Goal: Task Accomplishment & Management: Manage account settings

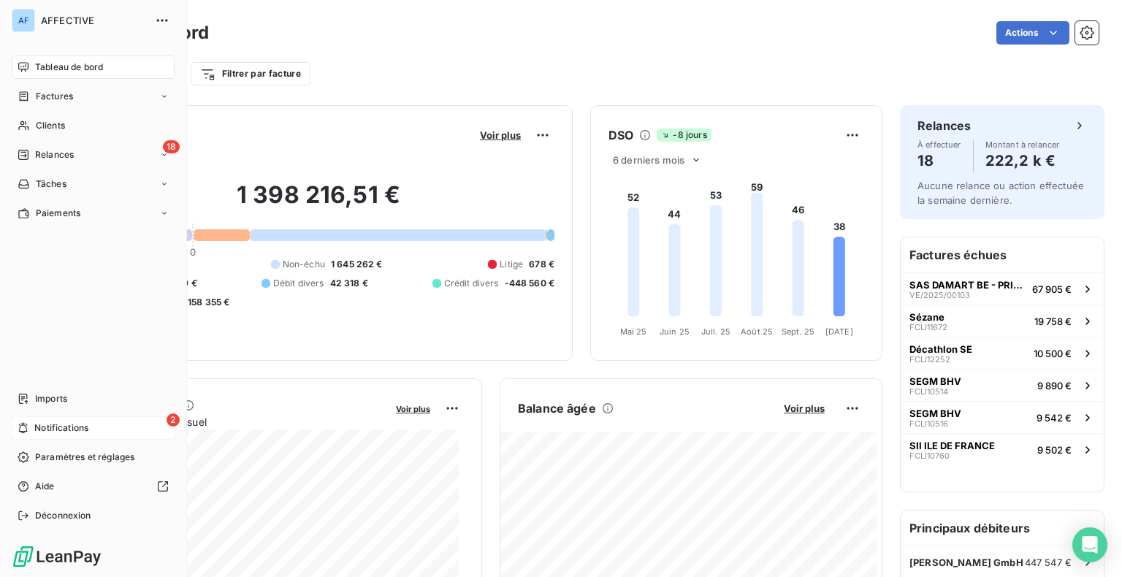
click at [28, 431] on div "2 Notifications" at bounding box center [93, 427] width 163 height 23
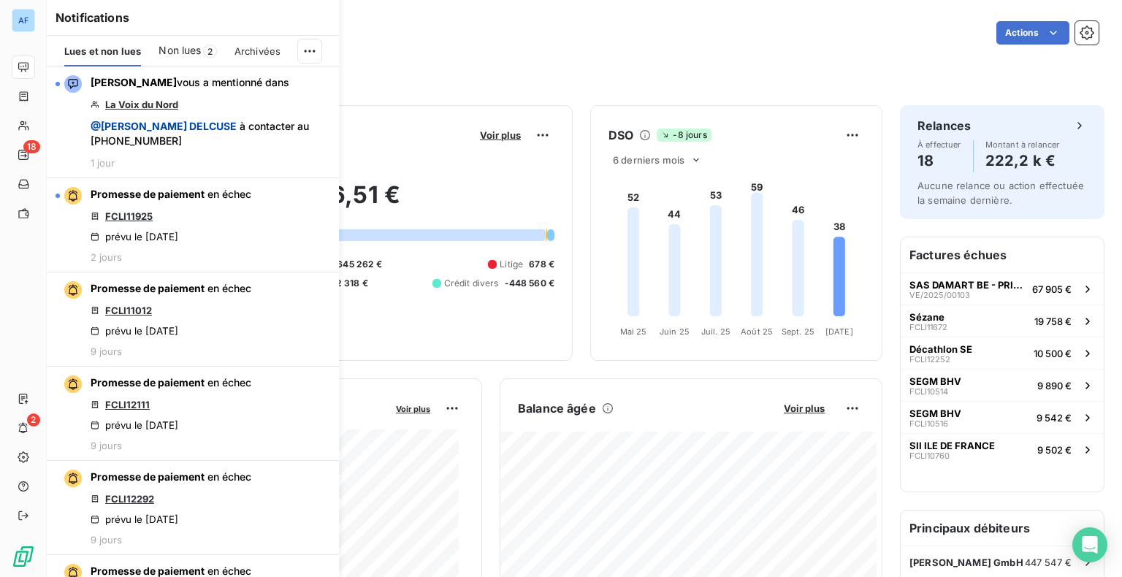
click at [190, 50] on span "Non lues" at bounding box center [180, 50] width 42 height 15
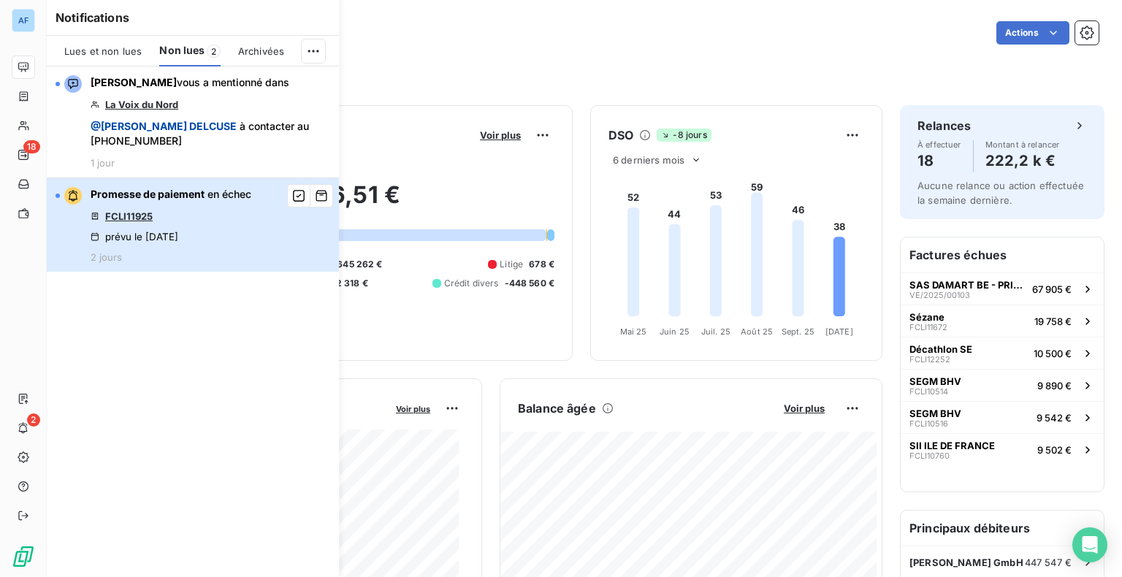
click at [193, 203] on div "Promesse de paiement en échec FCLI11925 prévu le [DATE] 2 jours" at bounding box center [171, 225] width 161 height 76
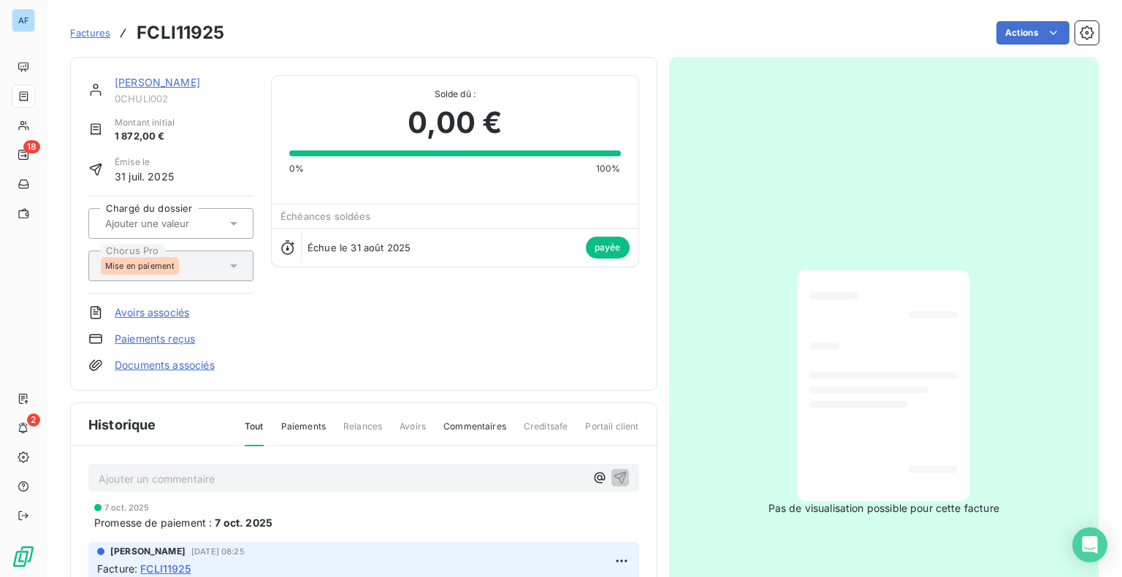
click at [316, 431] on span "Paiements" at bounding box center [303, 432] width 45 height 25
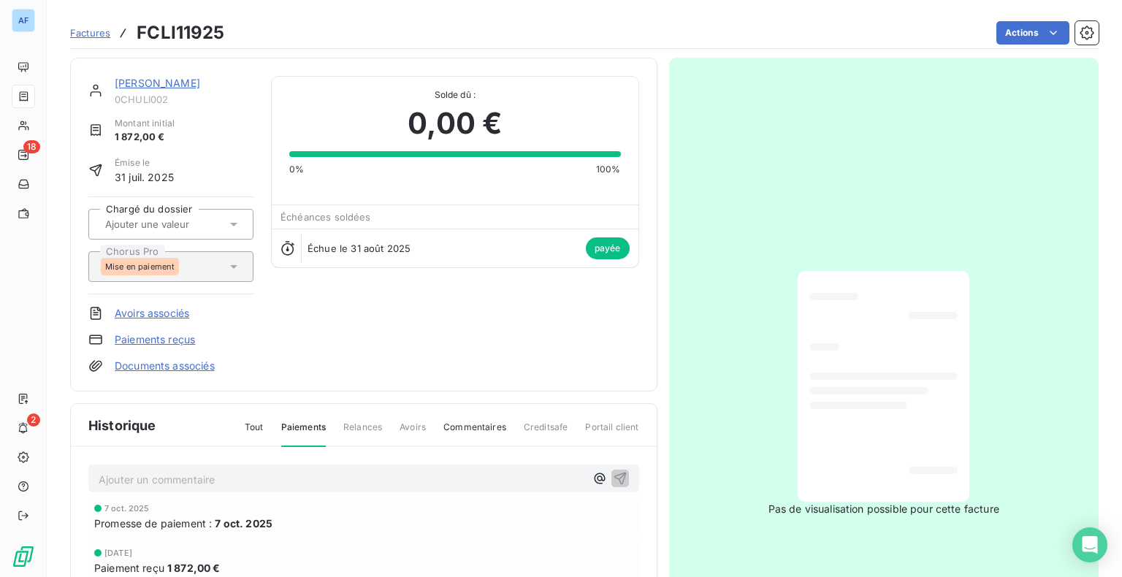
scroll to position [73, 0]
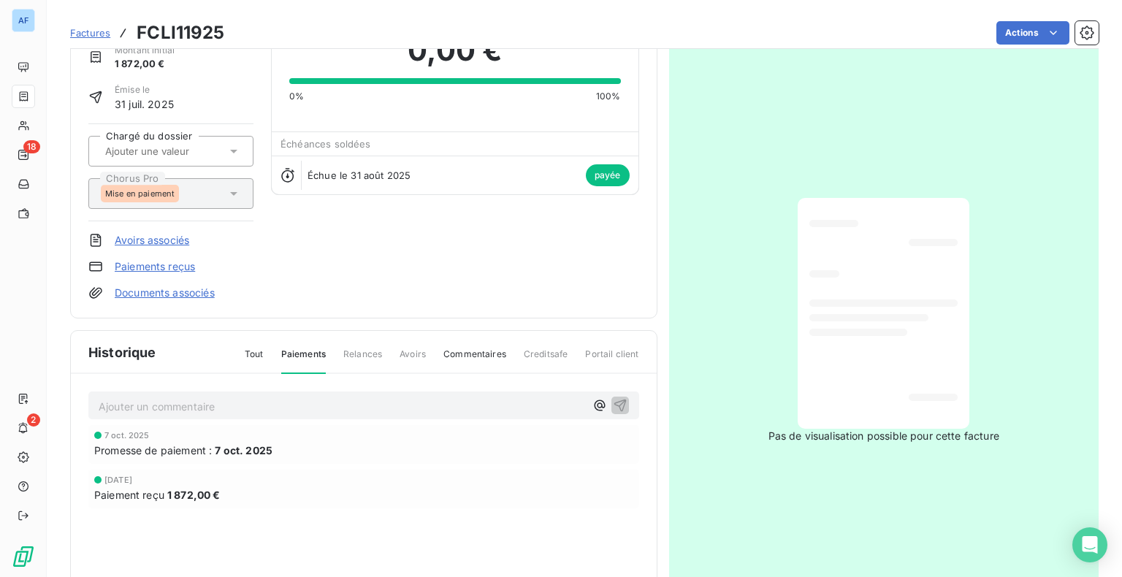
click at [213, 501] on div "[DATE] Paiement reçu 1 872,00 €" at bounding box center [363, 489] width 551 height 39
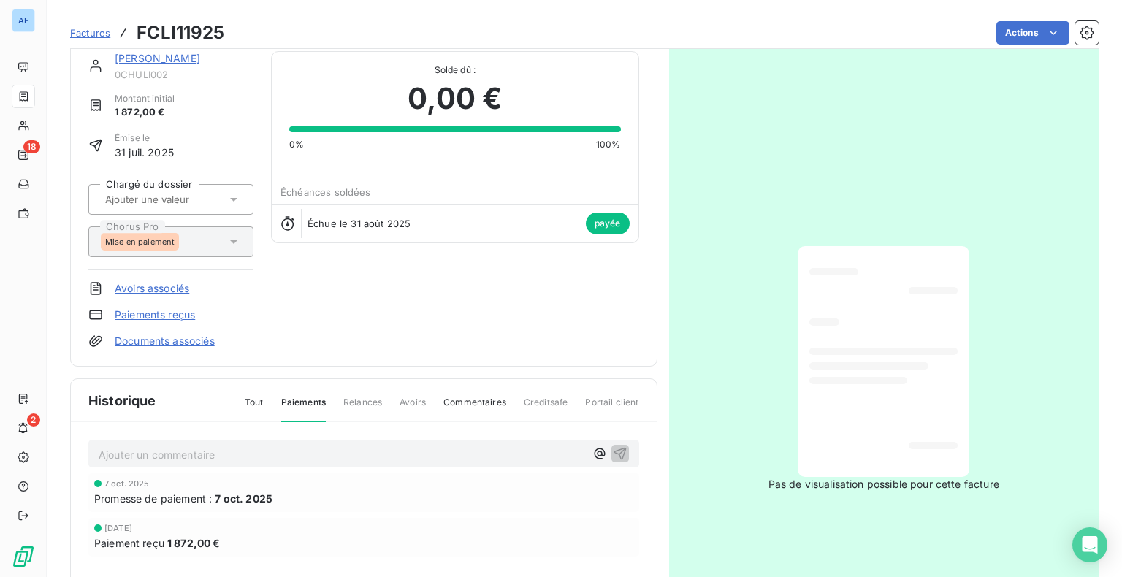
scroll to position [0, 0]
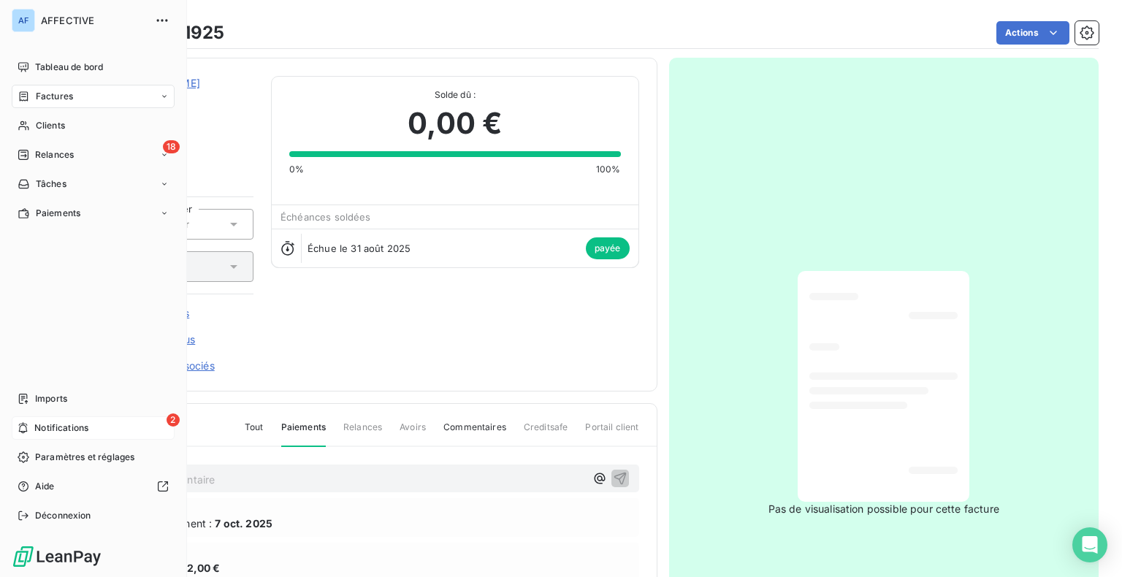
click at [45, 425] on span "Notifications" at bounding box center [61, 428] width 54 height 13
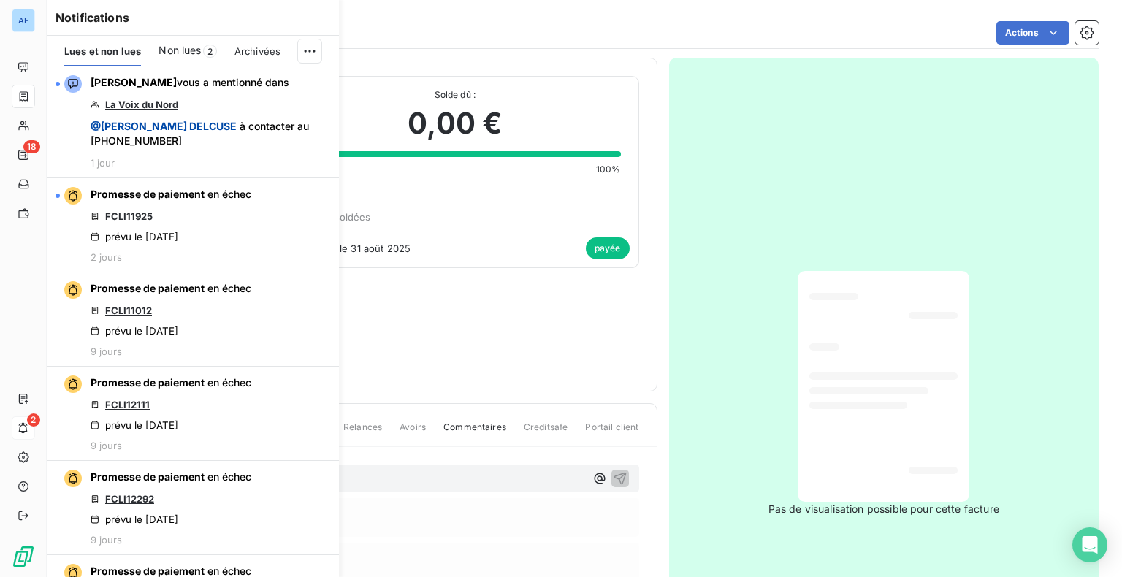
click at [175, 54] on span "Non lues" at bounding box center [180, 50] width 42 height 15
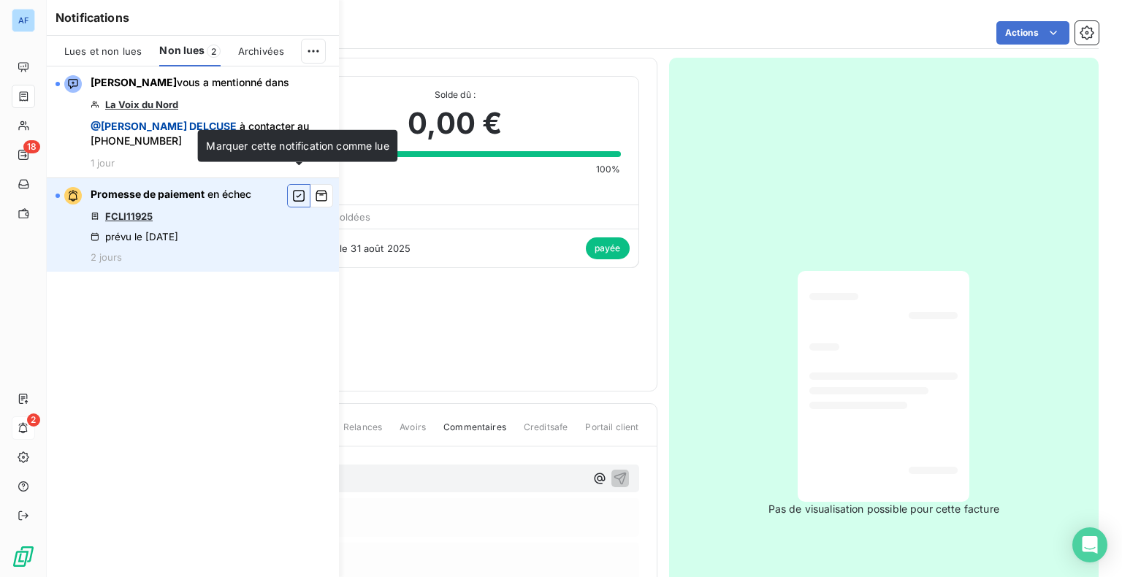
click at [296, 189] on icon "button" at bounding box center [298, 196] width 13 height 15
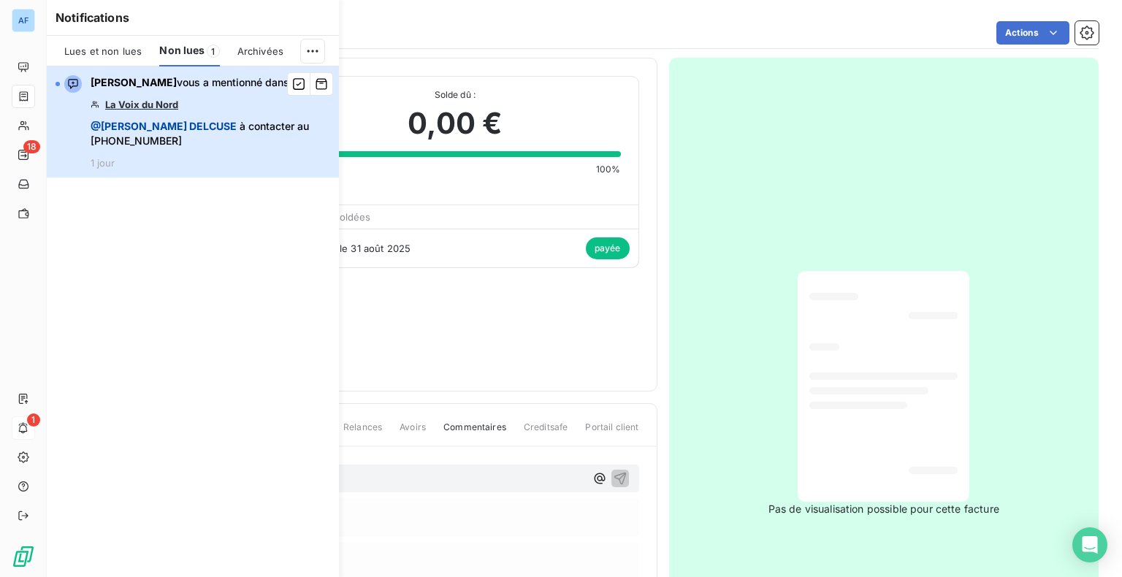
click at [243, 92] on div "[PERSON_NAME] vous a mentionné dans La Voix du Nord @ [PERSON_NAME] à contacter…" at bounding box center [211, 122] width 240 height 94
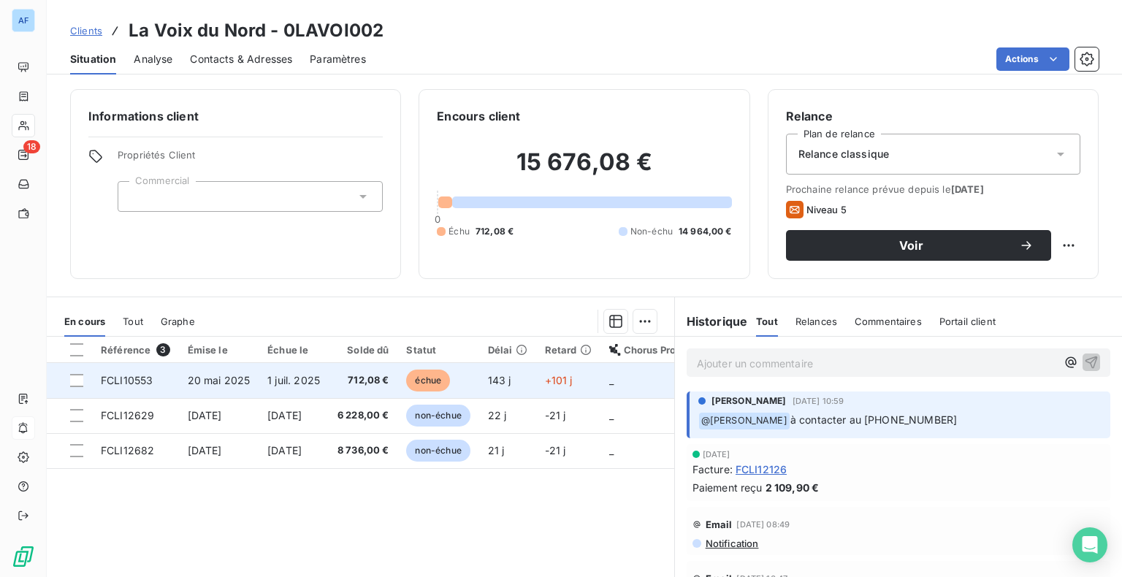
click at [342, 385] on td "712,08 €" at bounding box center [363, 380] width 69 height 35
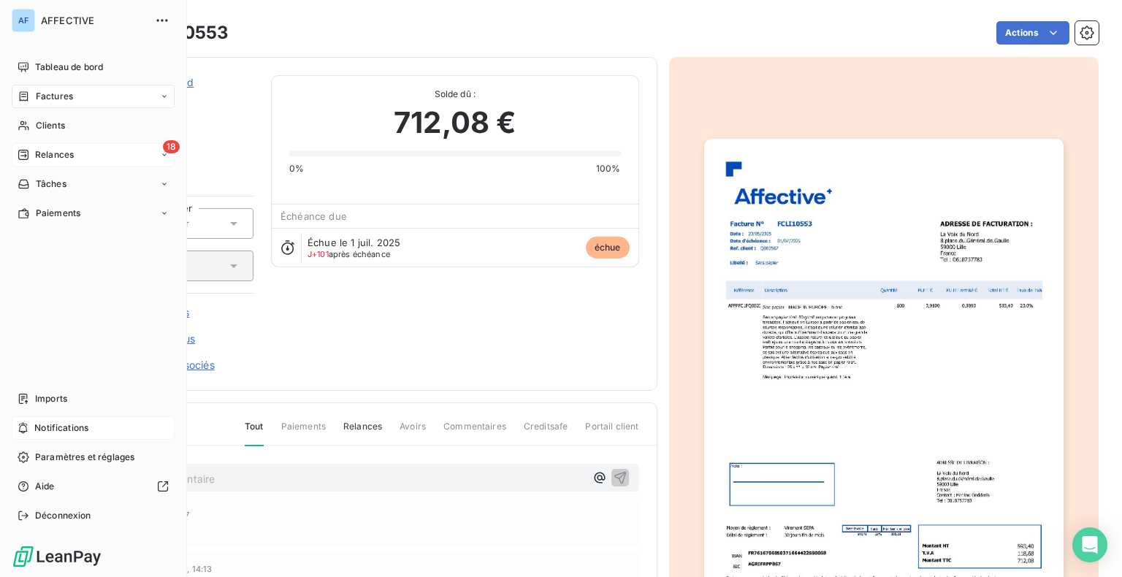
click at [23, 152] on icon at bounding box center [23, 155] width 10 height 10
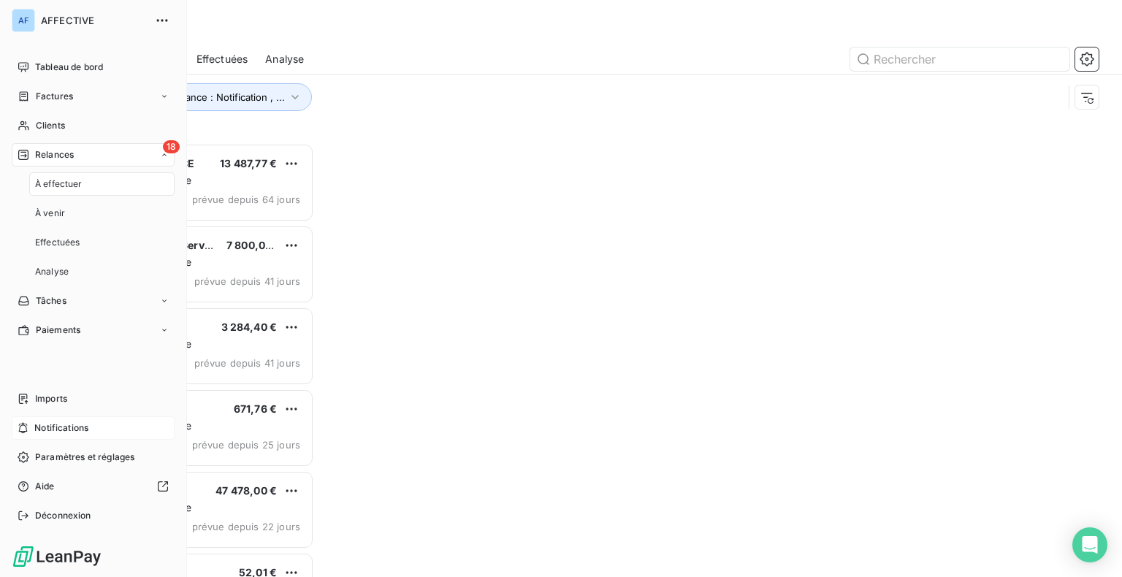
click at [58, 163] on div "18 Relances" at bounding box center [93, 154] width 163 height 23
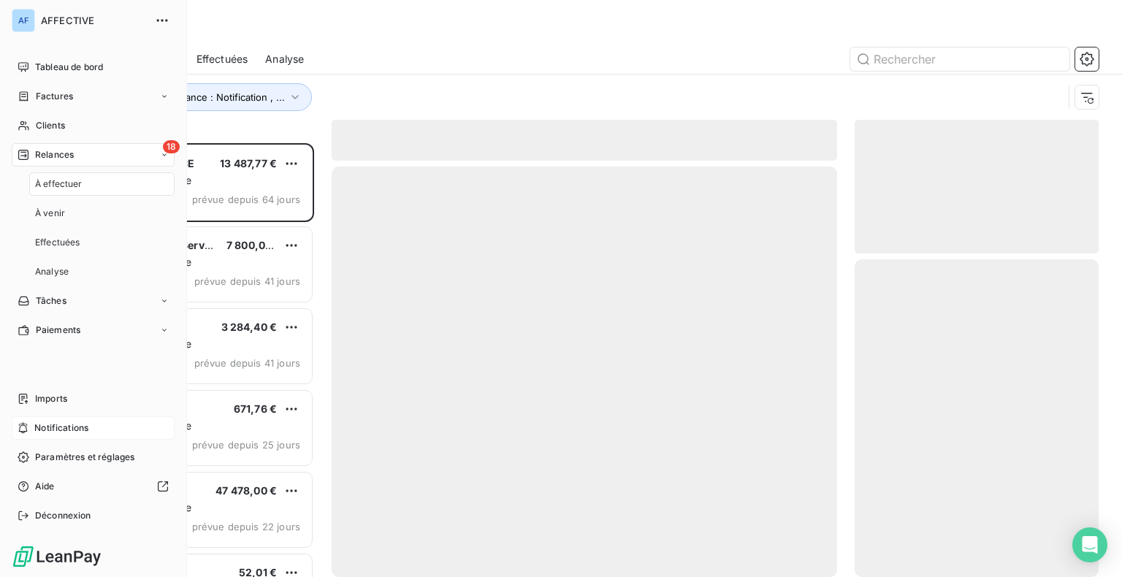
scroll to position [423, 232]
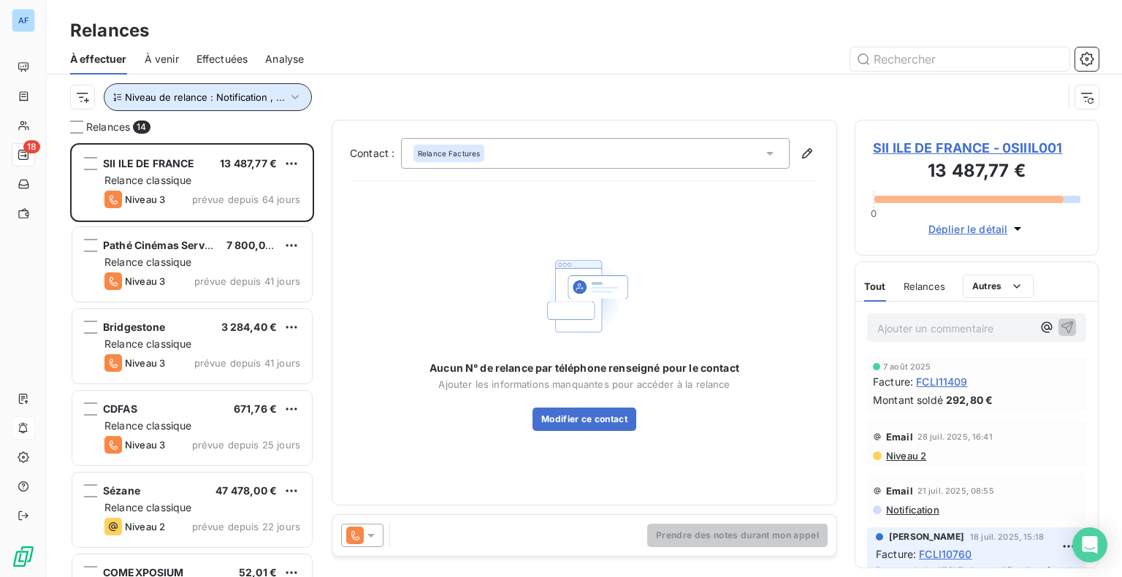
click at [243, 101] on span "Niveau de relance : Notification , ..." at bounding box center [205, 97] width 160 height 12
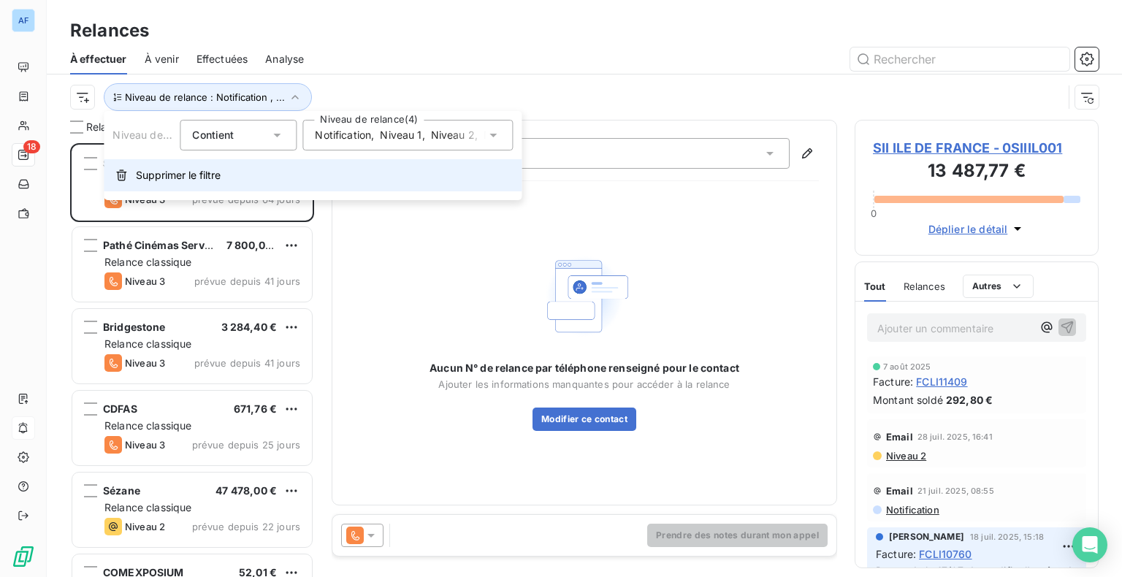
click at [171, 184] on button "Supprimer le filtre" at bounding box center [313, 175] width 418 height 32
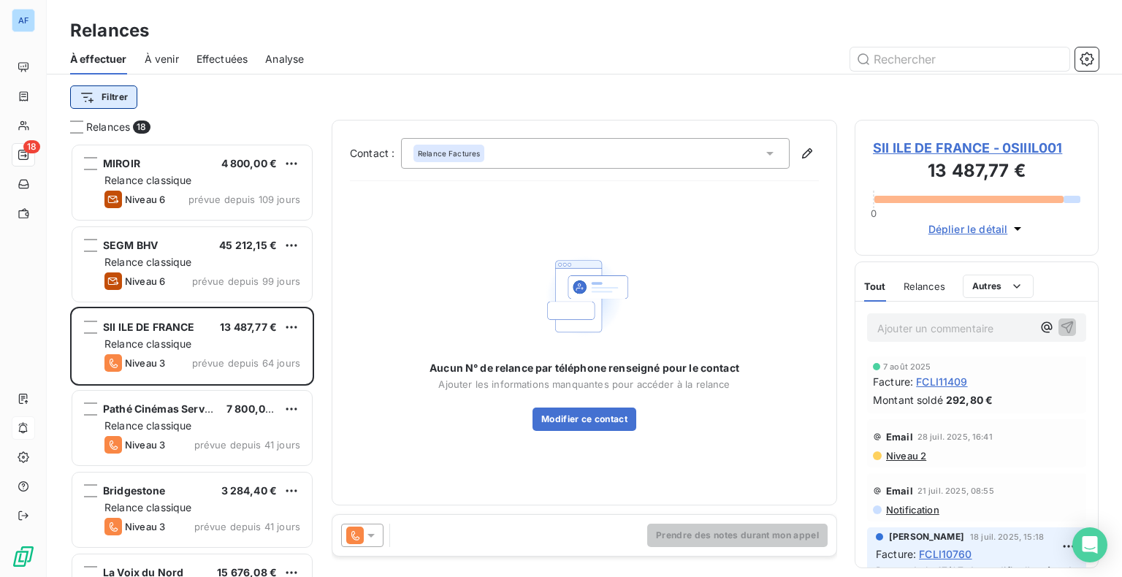
click at [99, 92] on html "AF 18 Relances À effectuer À venir Effectuées Analyse Filtrer Relances 18 MIROI…" at bounding box center [561, 288] width 1122 height 577
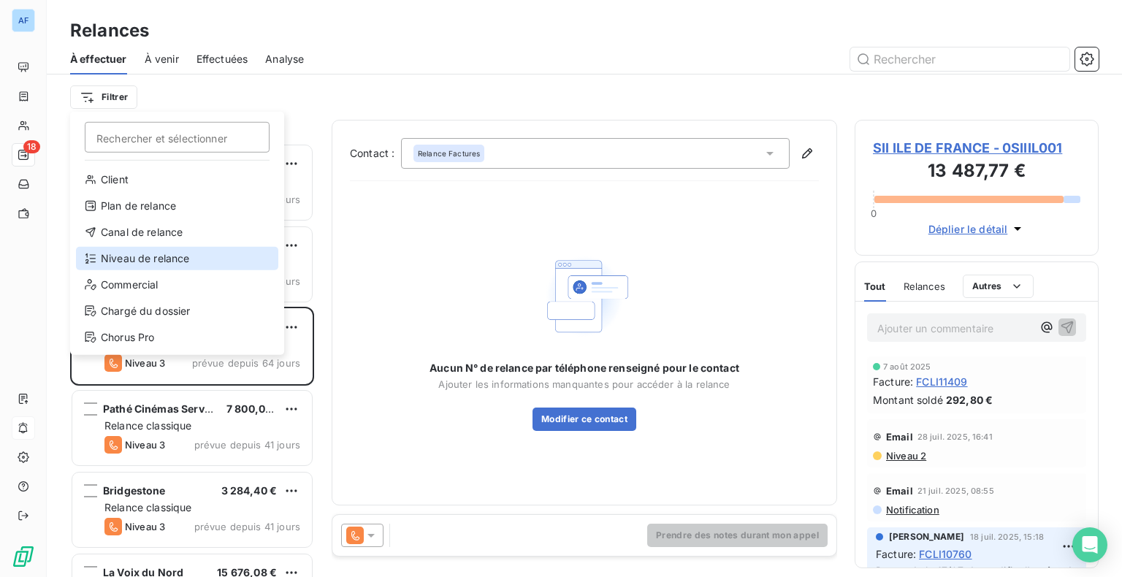
click at [138, 262] on div "Niveau de relance" at bounding box center [177, 258] width 202 height 23
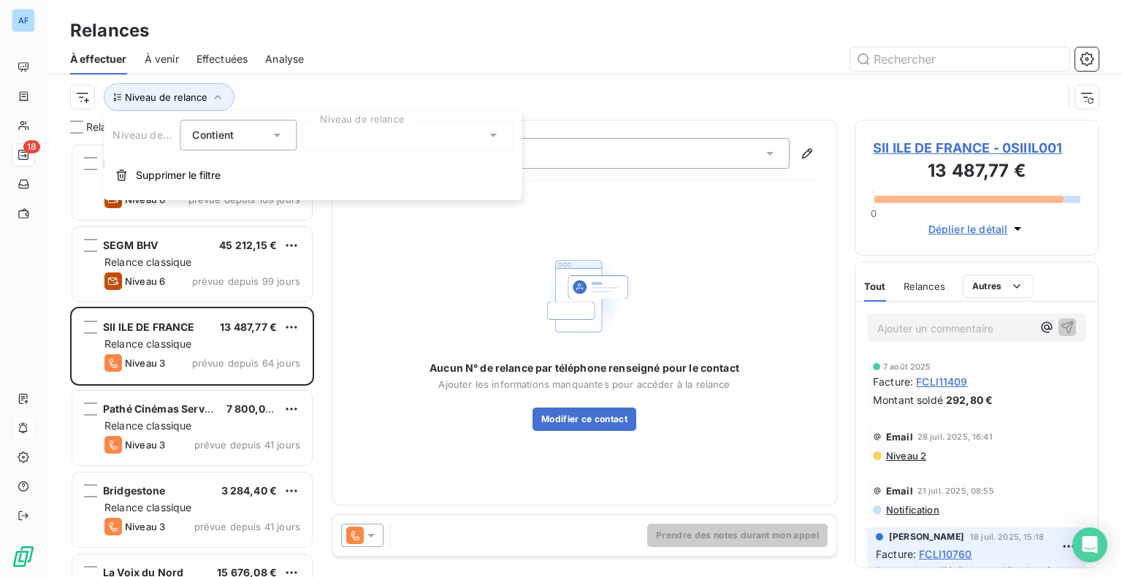
click at [357, 136] on div at bounding box center [408, 135] width 210 height 31
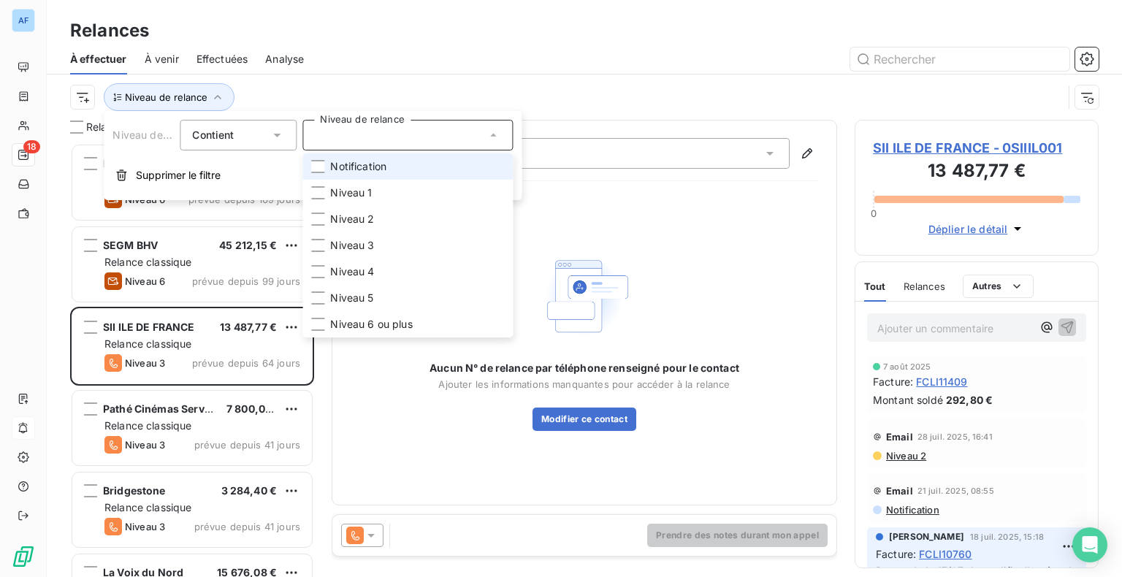
click at [359, 170] on span "Notification" at bounding box center [358, 166] width 56 height 15
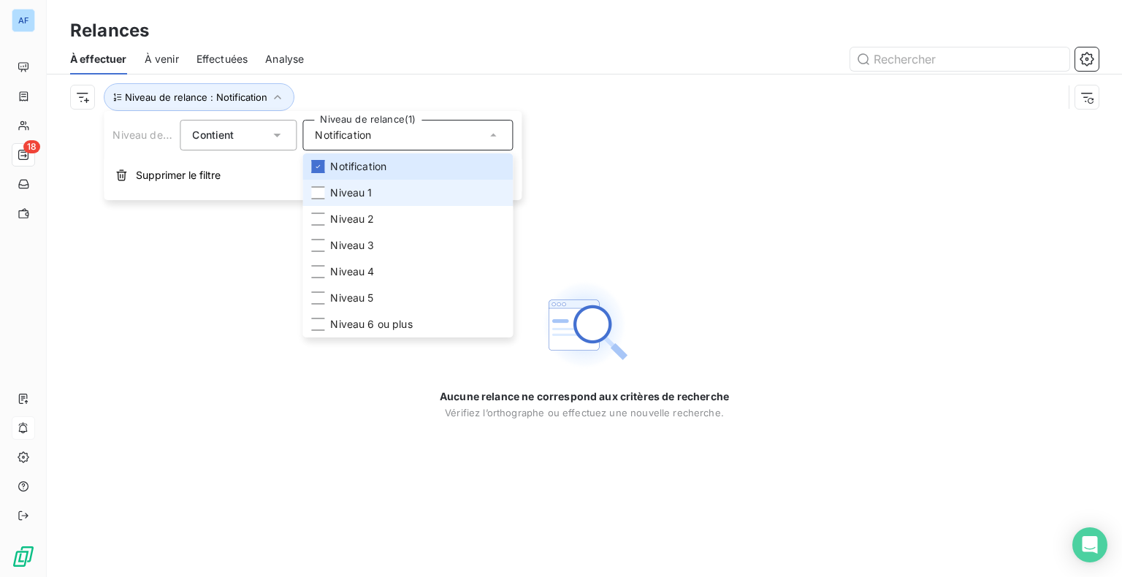
click at [357, 199] on span "Niveau 1" at bounding box center [351, 193] width 42 height 15
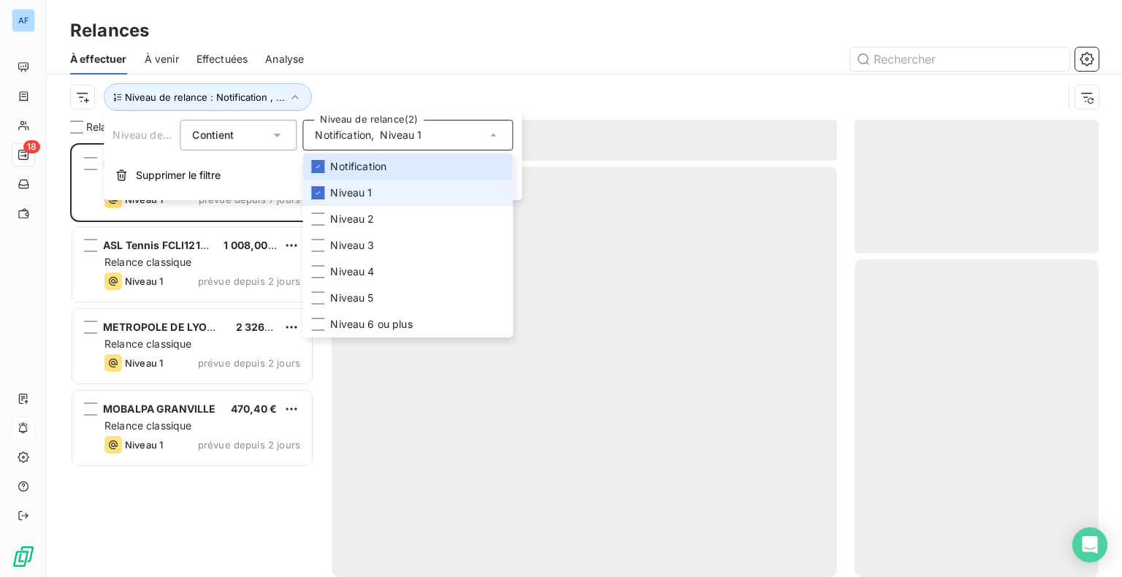
scroll to position [423, 232]
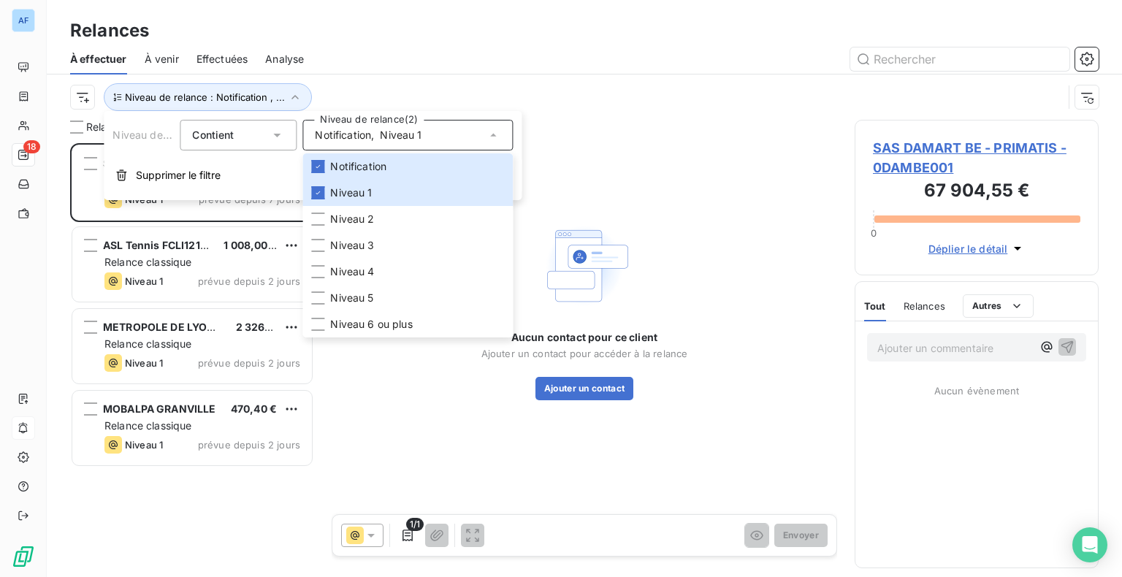
click at [487, 70] on div at bounding box center [710, 58] width 777 height 23
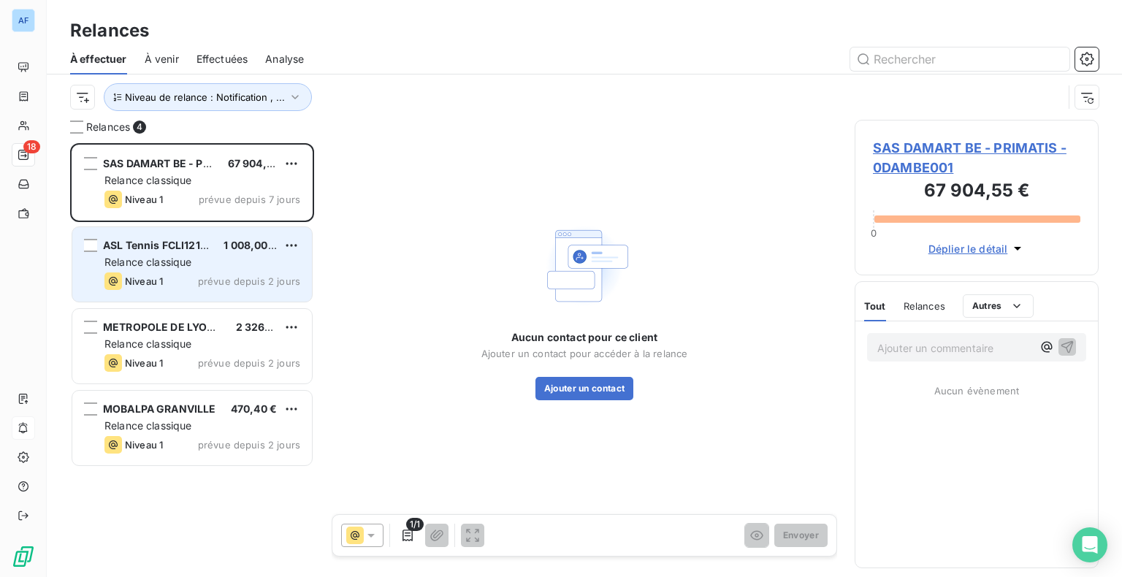
click at [178, 252] on div "ASL Tennis FCLI12123" at bounding box center [157, 245] width 109 height 15
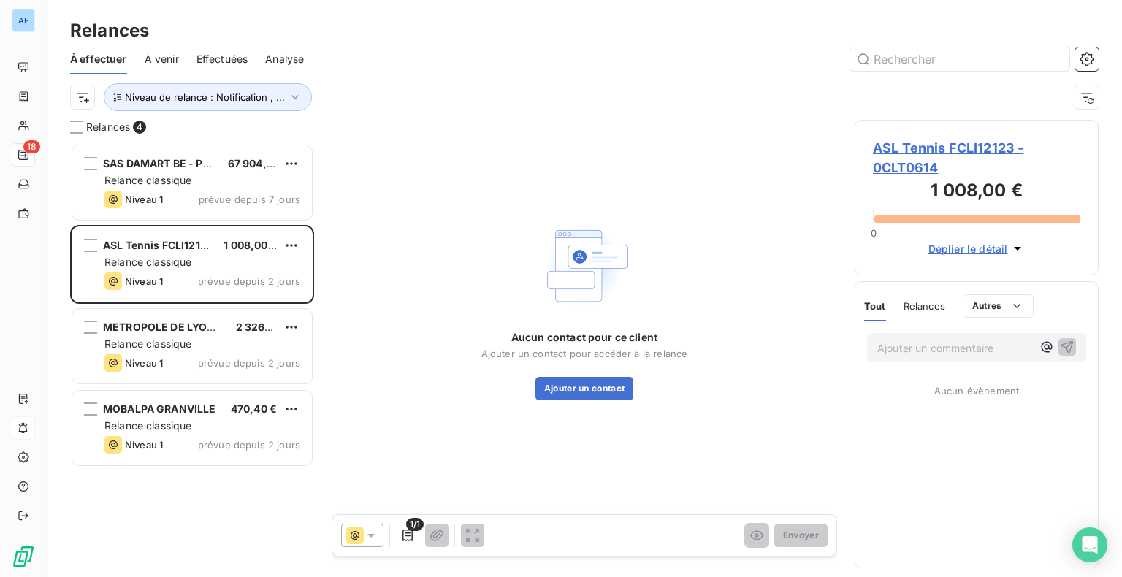
click at [894, 165] on span "ASL Tennis FCLI12123 - 0CLT0614" at bounding box center [977, 157] width 208 height 39
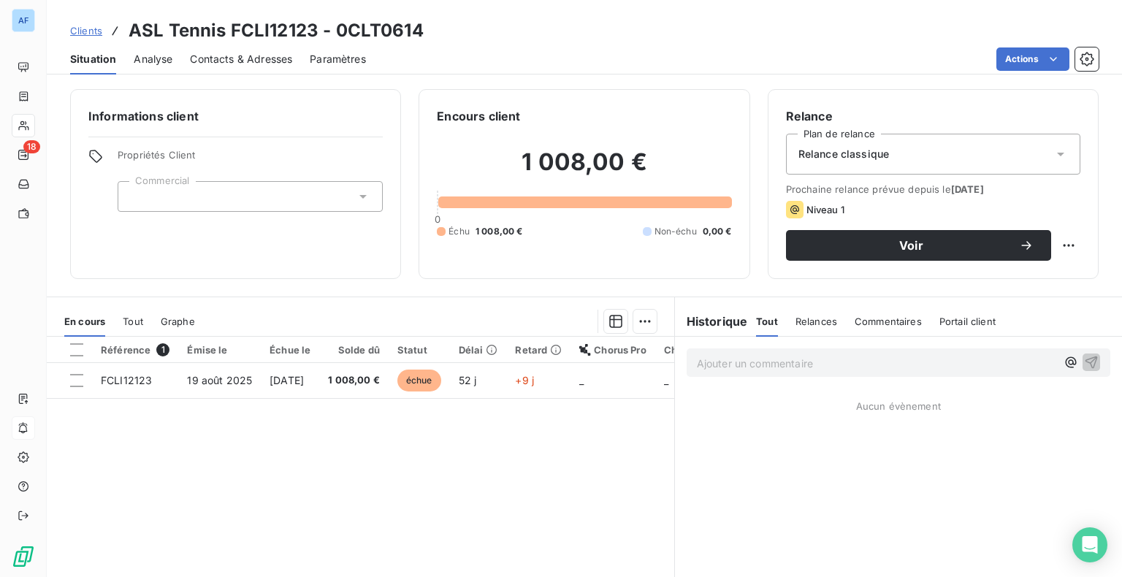
click at [246, 65] on span "Contacts & Adresses" at bounding box center [241, 59] width 102 height 15
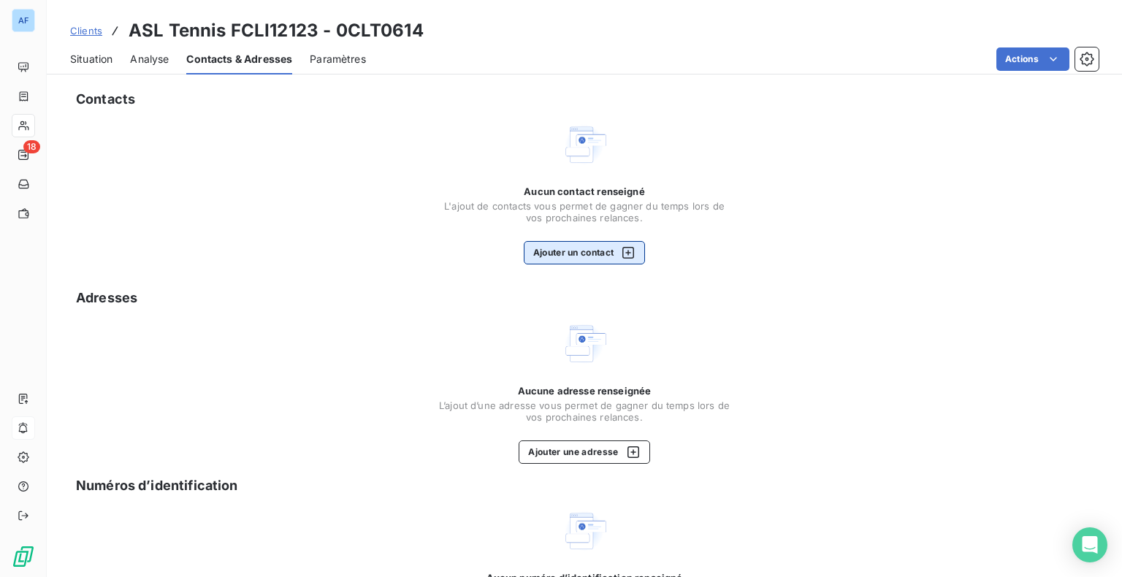
click at [569, 253] on button "Ajouter un contact" at bounding box center [585, 252] width 122 height 23
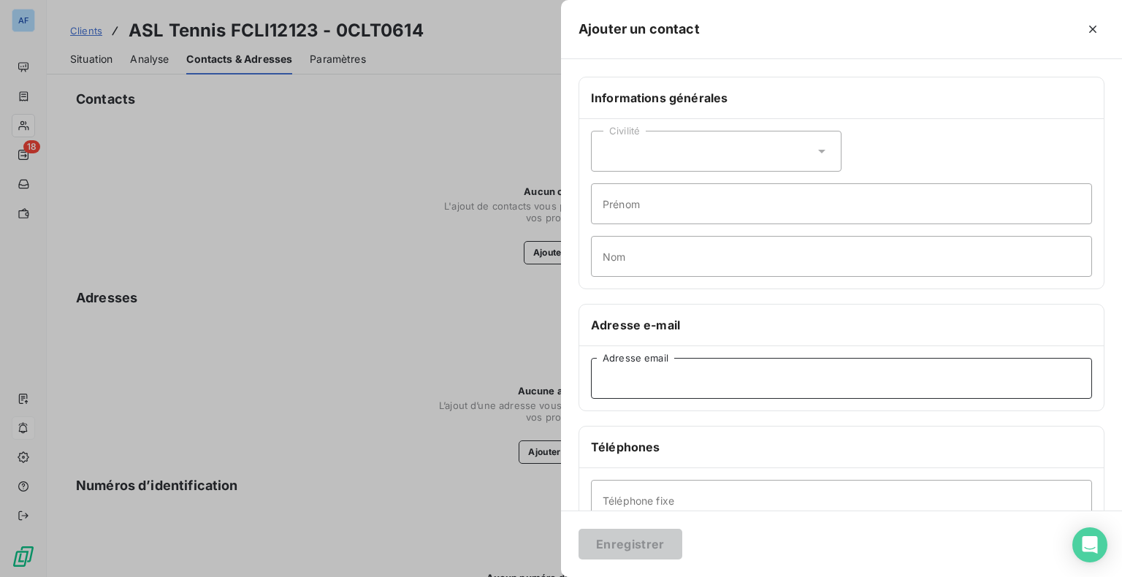
click at [664, 378] on input "Adresse email" at bounding box center [841, 378] width 501 height 41
paste input "[EMAIL_ADDRESS][DOMAIN_NAME]"
click at [620, 377] on input "[EMAIL_ADDRESS][DOMAIN_NAME]" at bounding box center [841, 378] width 501 height 41
type input "[EMAIL_ADDRESS][DOMAIN_NAME]"
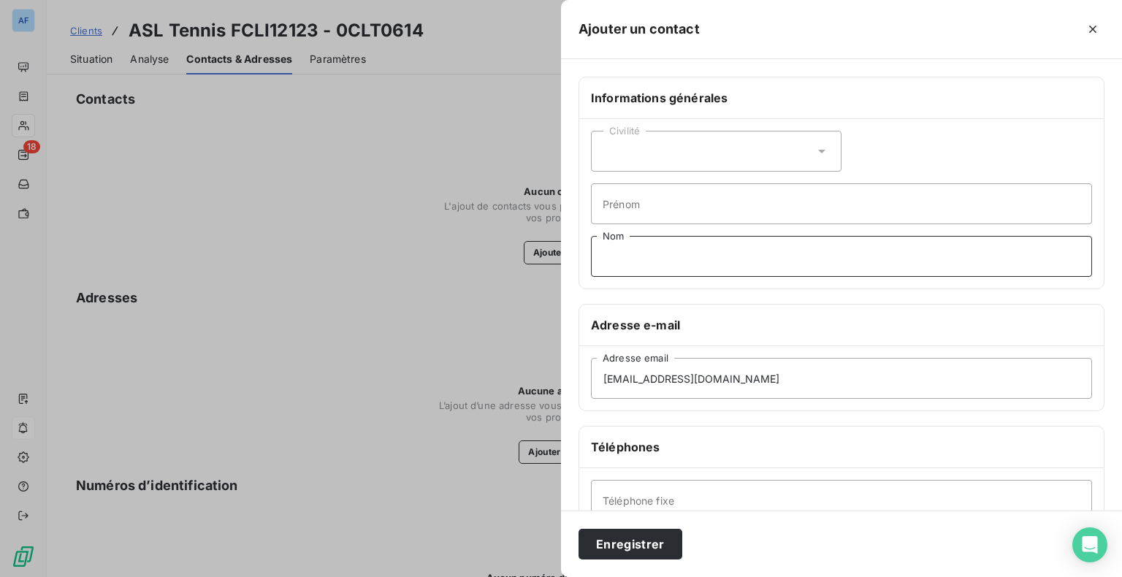
click at [634, 255] on input "Nom" at bounding box center [841, 256] width 501 height 41
type input "[PERSON_NAME]"
click at [623, 542] on button "Enregistrer" at bounding box center [631, 544] width 104 height 31
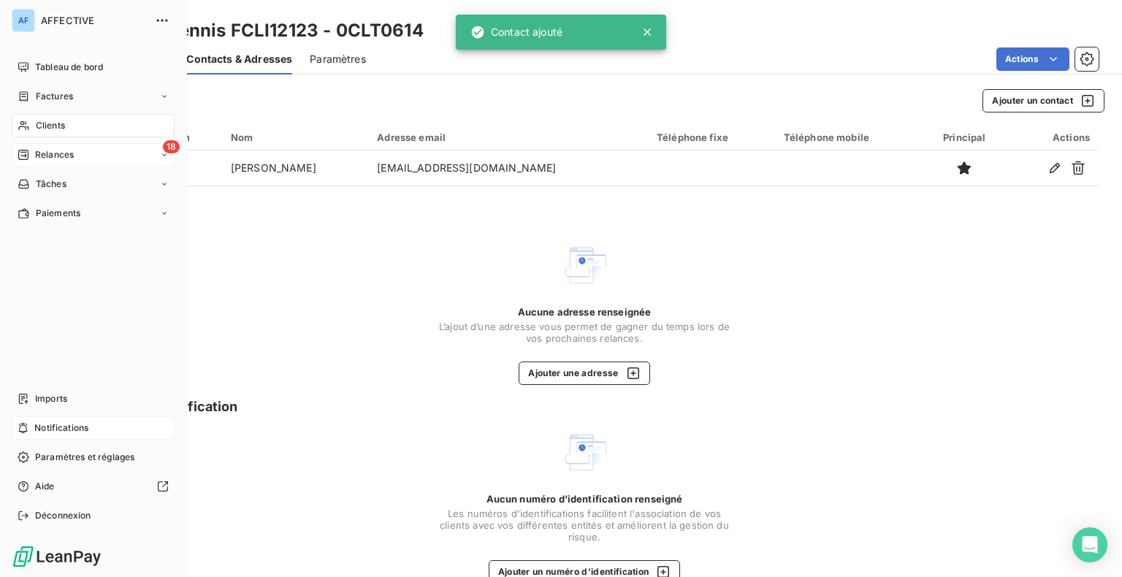
click at [64, 153] on span "Relances" at bounding box center [54, 154] width 39 height 13
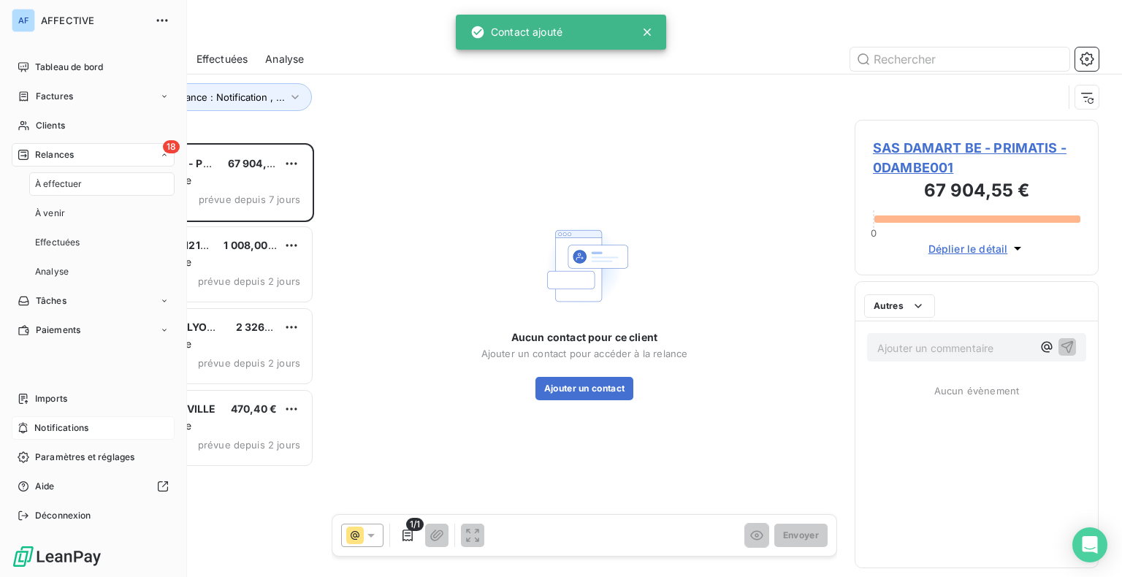
scroll to position [423, 232]
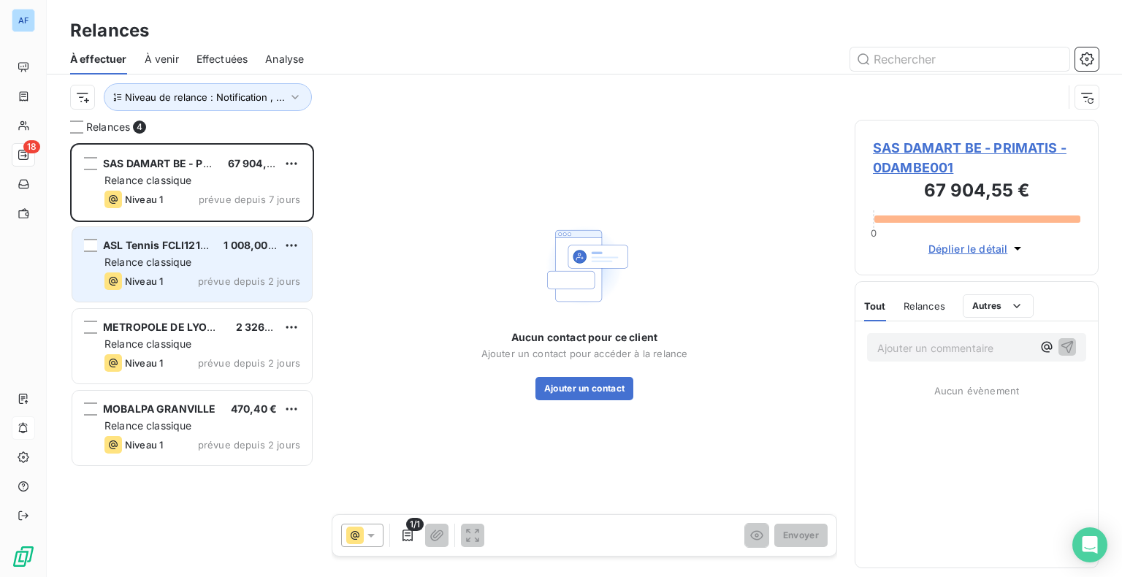
click at [231, 273] on div "Niveau 1 prévue depuis 2 jours" at bounding box center [202, 282] width 196 height 18
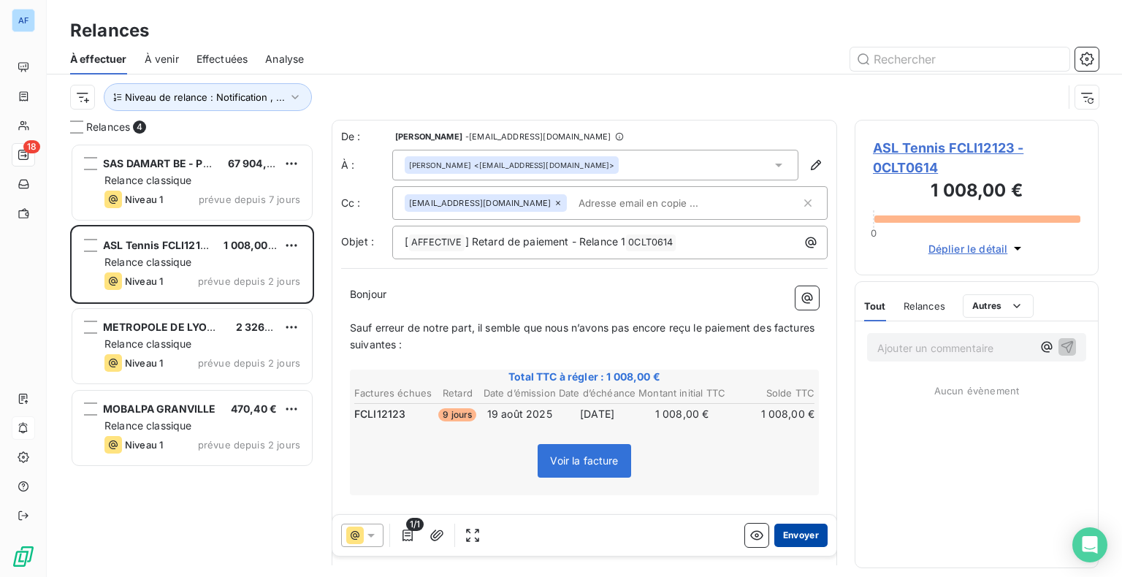
click at [792, 540] on button "Envoyer" at bounding box center [801, 535] width 53 height 23
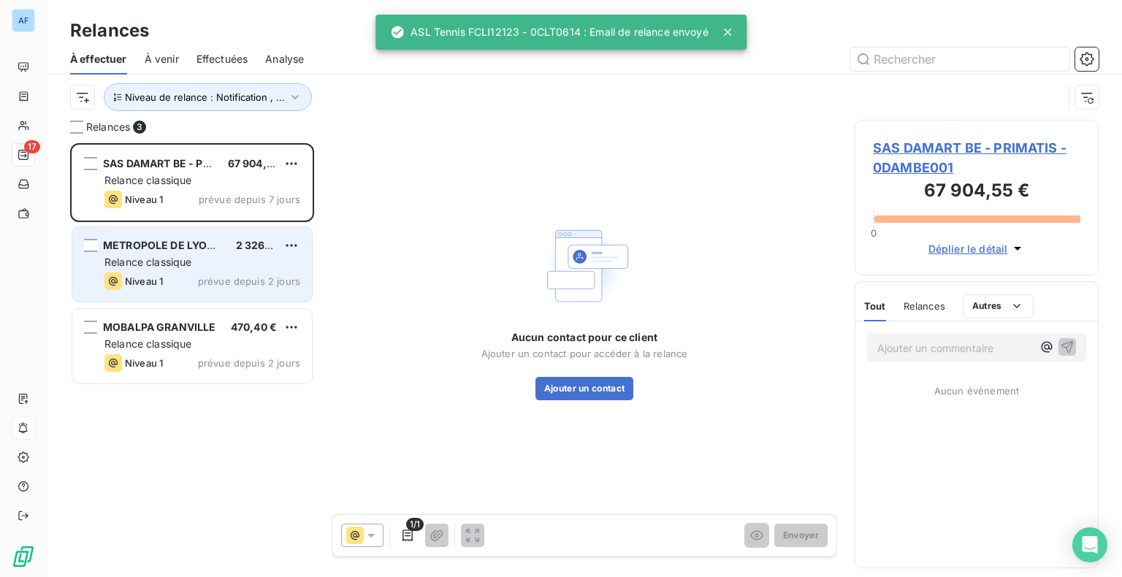
click at [208, 270] on div "METROPOLE DE LYON FCLI12115 2 326,80 € Relance classique Niveau 1 prévue depuis…" at bounding box center [192, 264] width 240 height 75
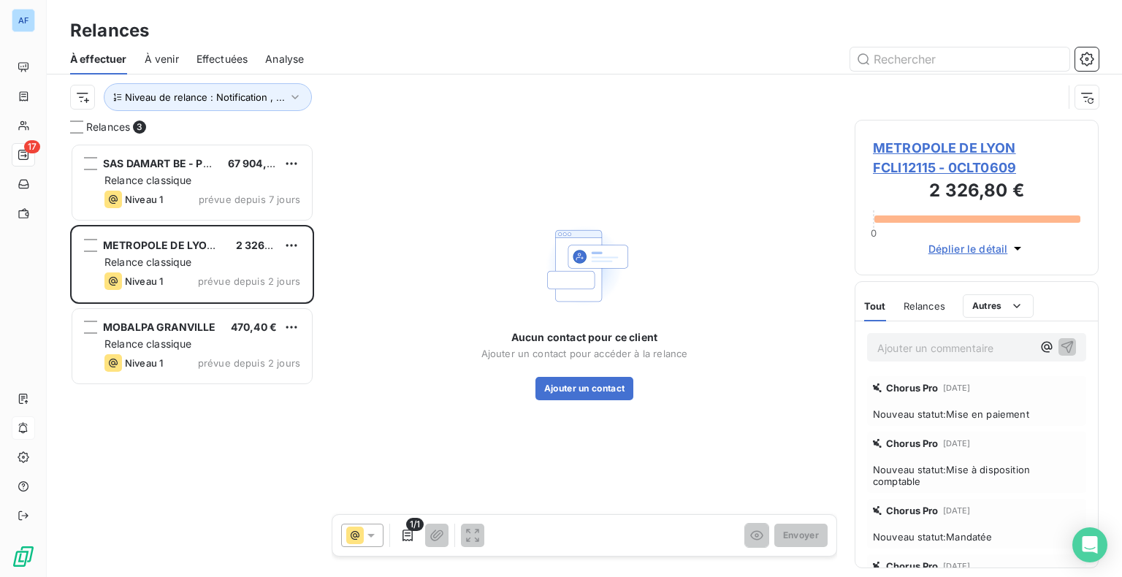
click at [909, 167] on span "METROPOLE DE LYON FCLI12115 - 0CLT0609" at bounding box center [977, 157] width 208 height 39
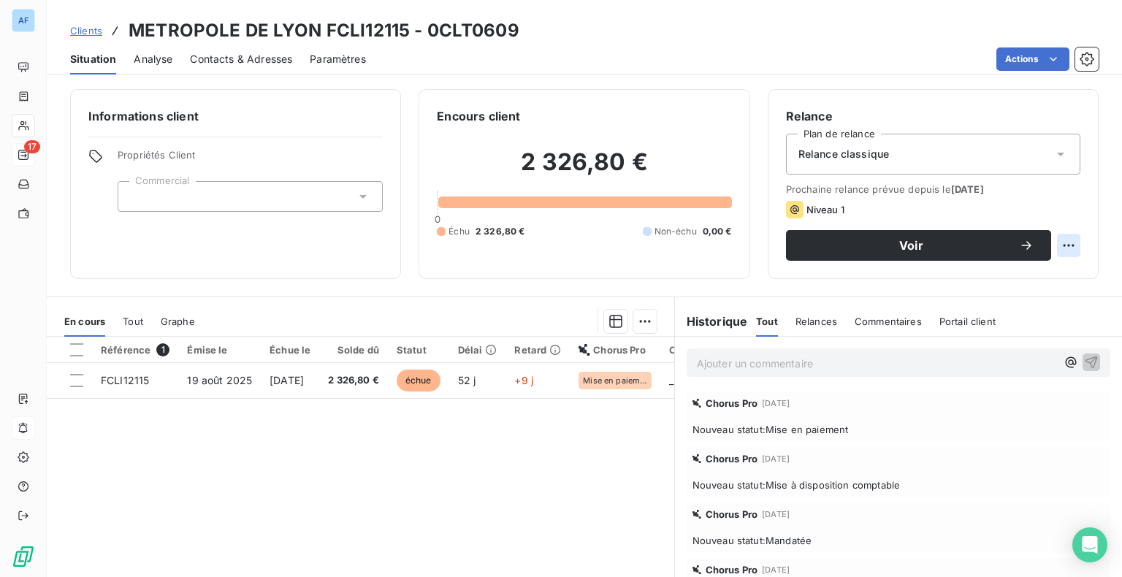
click at [1065, 251] on html "AF 17 Clients METROPOLE DE LYON FCLI12115 - 0CLT0609 Situation Analyse Contacts…" at bounding box center [561, 288] width 1122 height 577
click at [863, 148] on html "AF 17 Clients METROPOLE DE LYON FCLI12115 - 0CLT0609 Situation Analyse Contacts…" at bounding box center [561, 288] width 1122 height 577
click at [859, 153] on span "Relance classique" at bounding box center [844, 154] width 91 height 15
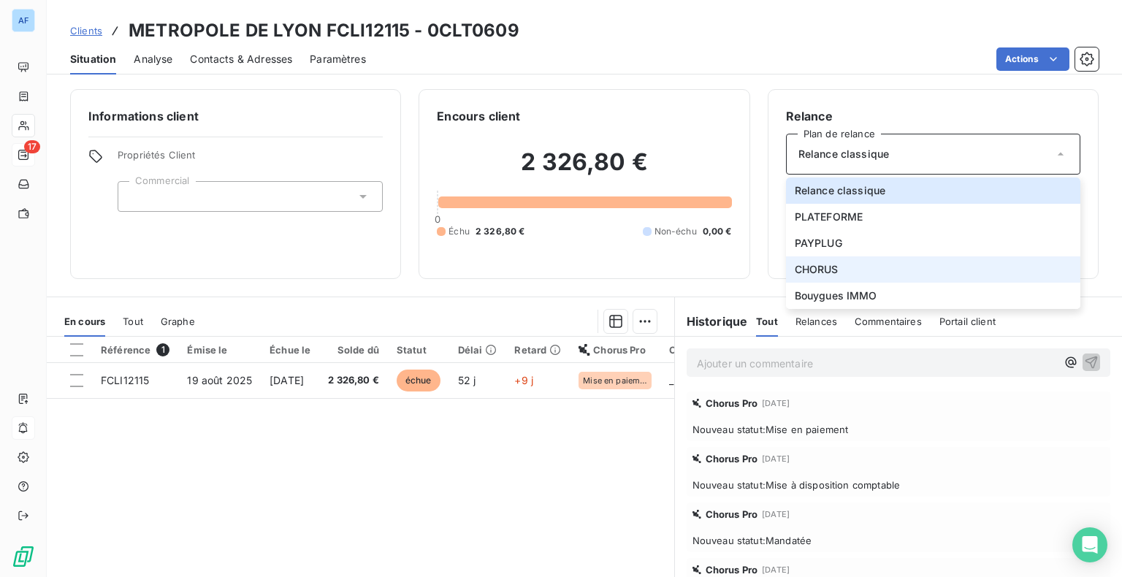
click at [841, 266] on li "CHORUS" at bounding box center [933, 269] width 294 height 26
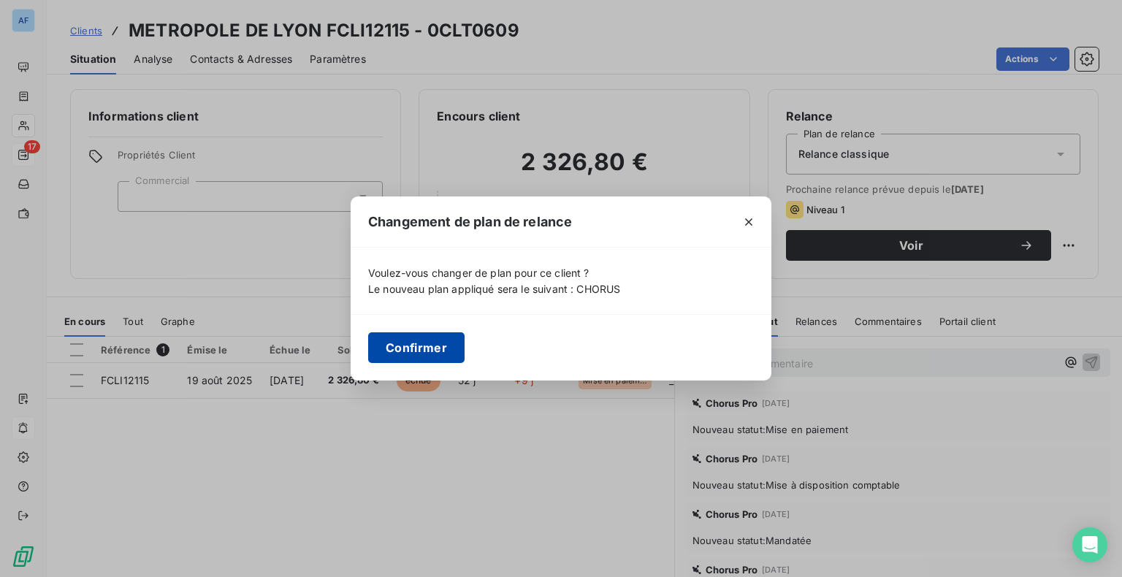
click at [445, 341] on button "Confirmer" at bounding box center [416, 347] width 96 height 31
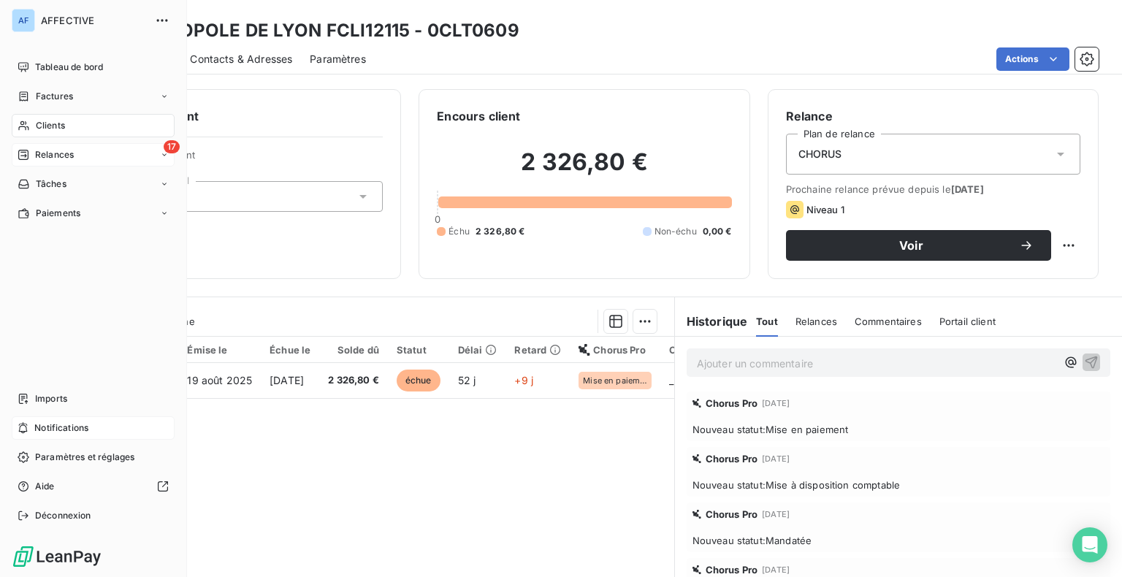
click at [58, 151] on span "Relances" at bounding box center [54, 154] width 39 height 13
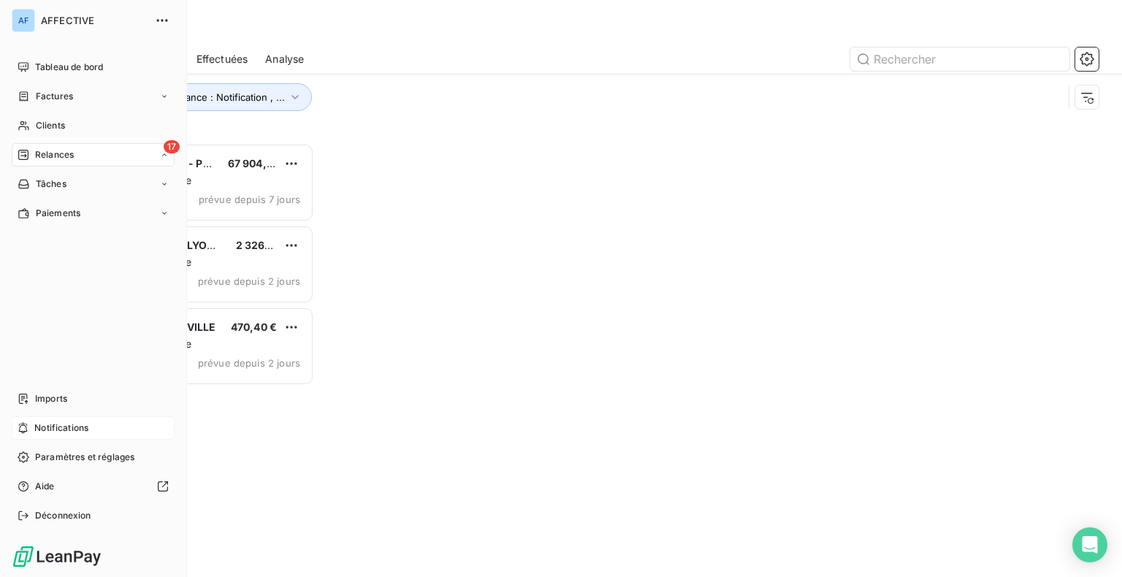
scroll to position [423, 232]
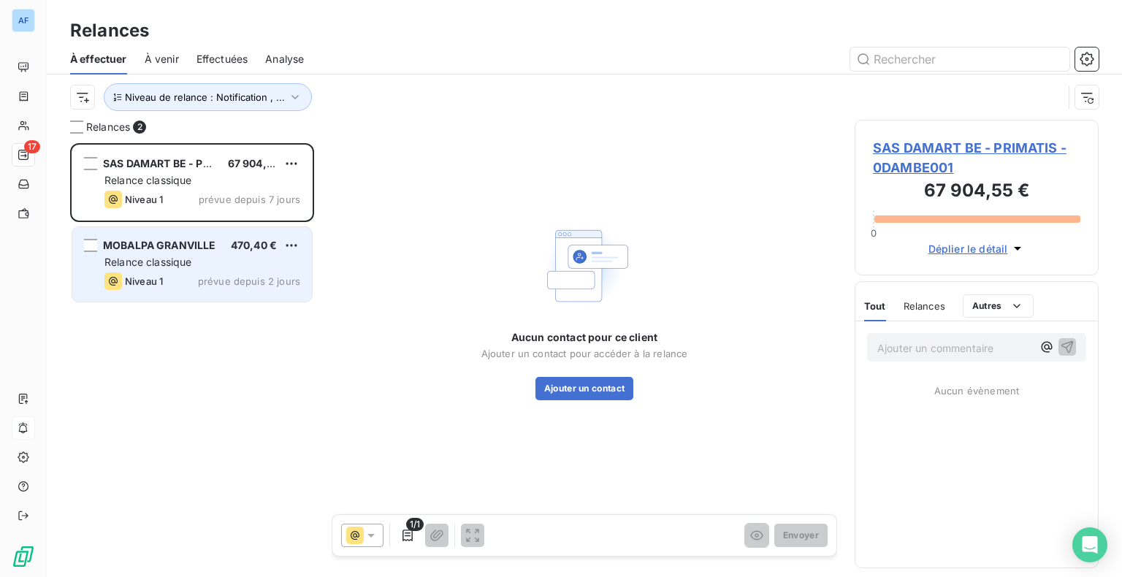
click at [218, 267] on div "Relance classique" at bounding box center [202, 262] width 196 height 15
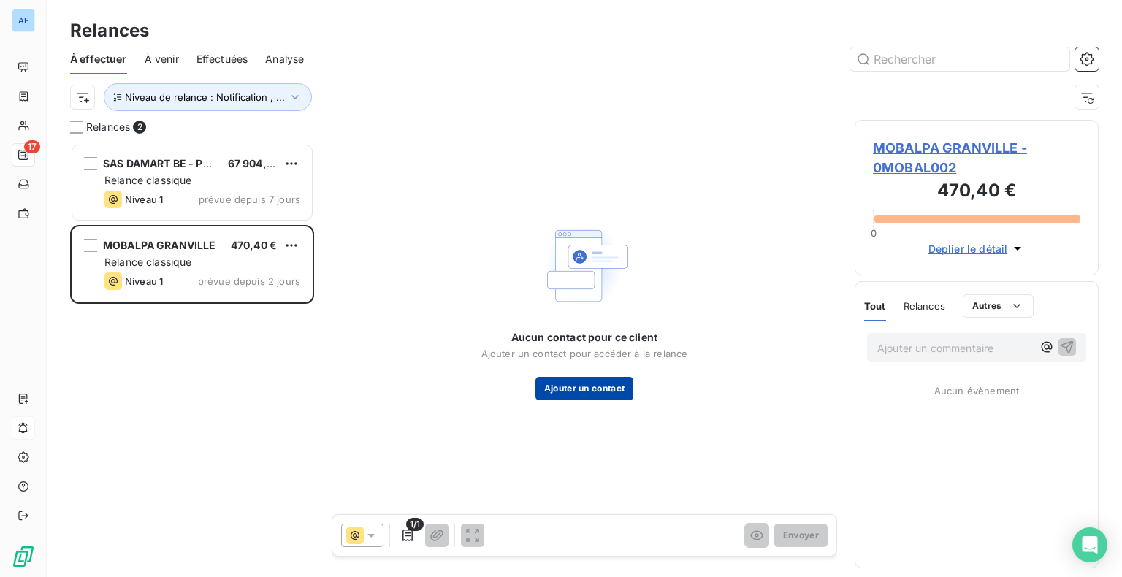
click at [599, 395] on button "Ajouter un contact" at bounding box center [585, 388] width 99 height 23
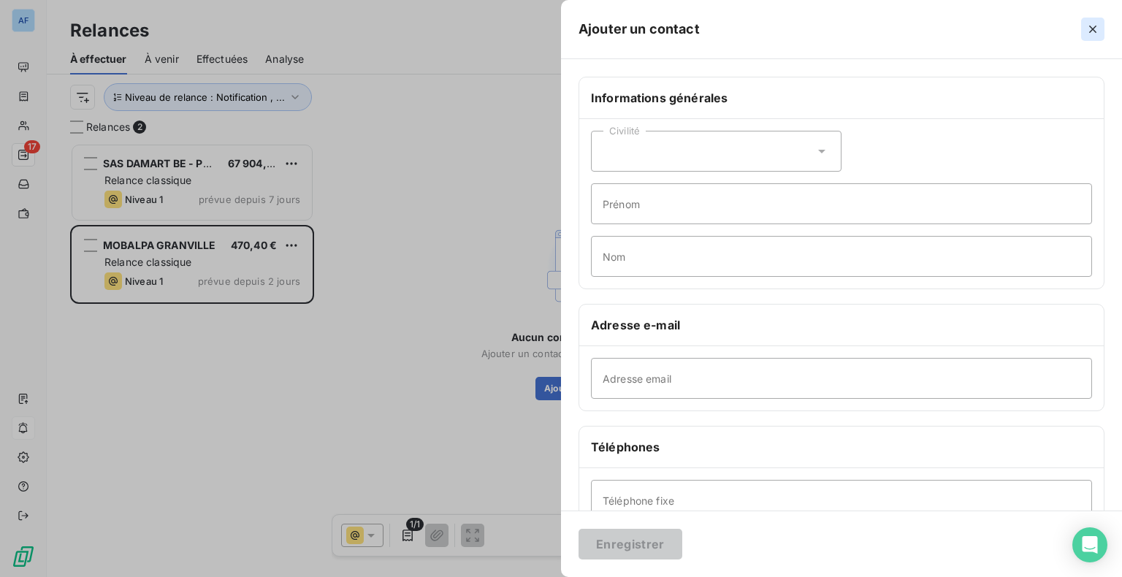
click at [1095, 31] on icon "button" at bounding box center [1093, 29] width 15 height 15
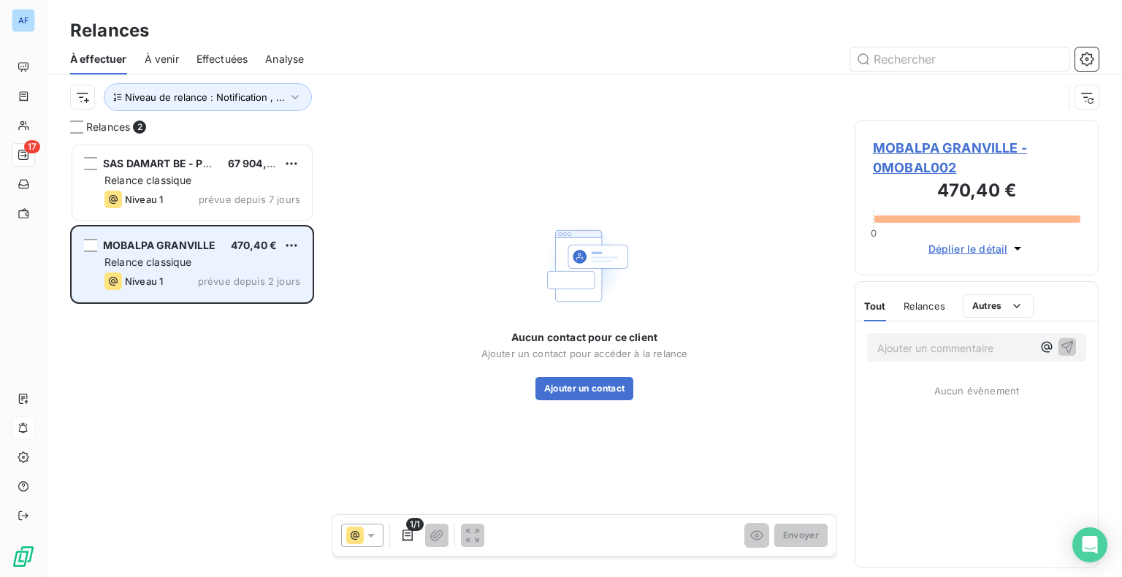
click at [220, 265] on div "Relance classique" at bounding box center [202, 262] width 196 height 15
click at [189, 244] on span "MOBALPA GRANVILLE" at bounding box center [159, 245] width 113 height 12
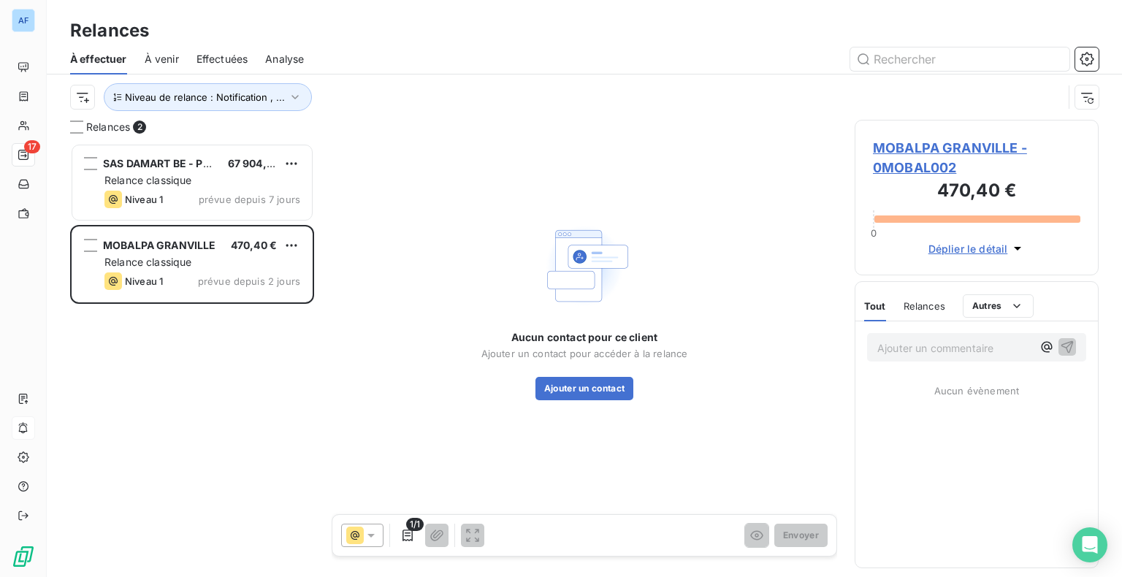
click at [921, 146] on span "MOBALPA GRANVILLE - 0MOBAL002" at bounding box center [977, 157] width 208 height 39
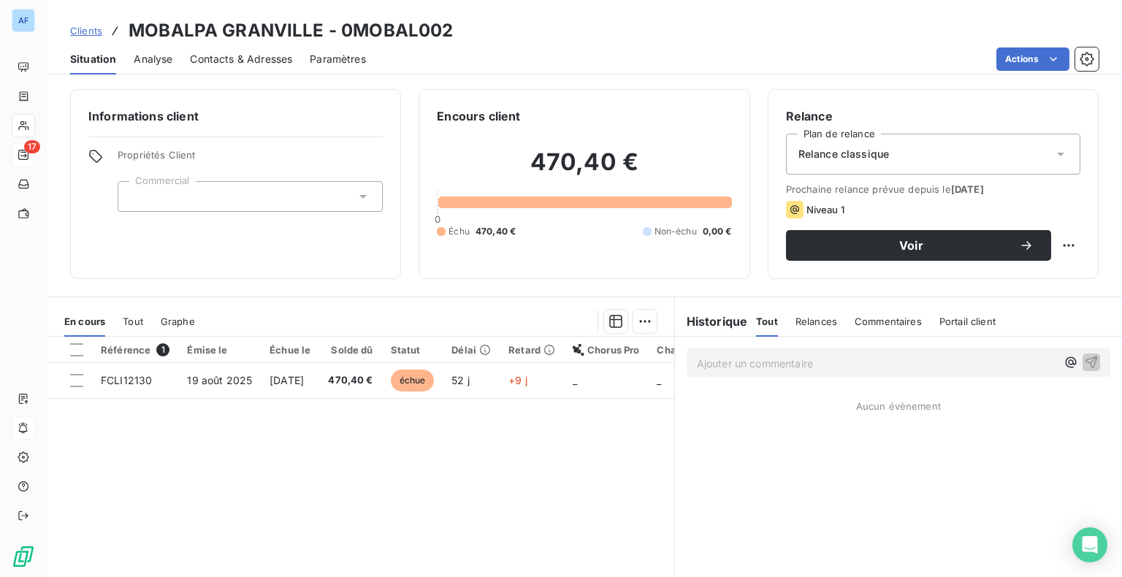
click at [234, 60] on span "Contacts & Adresses" at bounding box center [241, 59] width 102 height 15
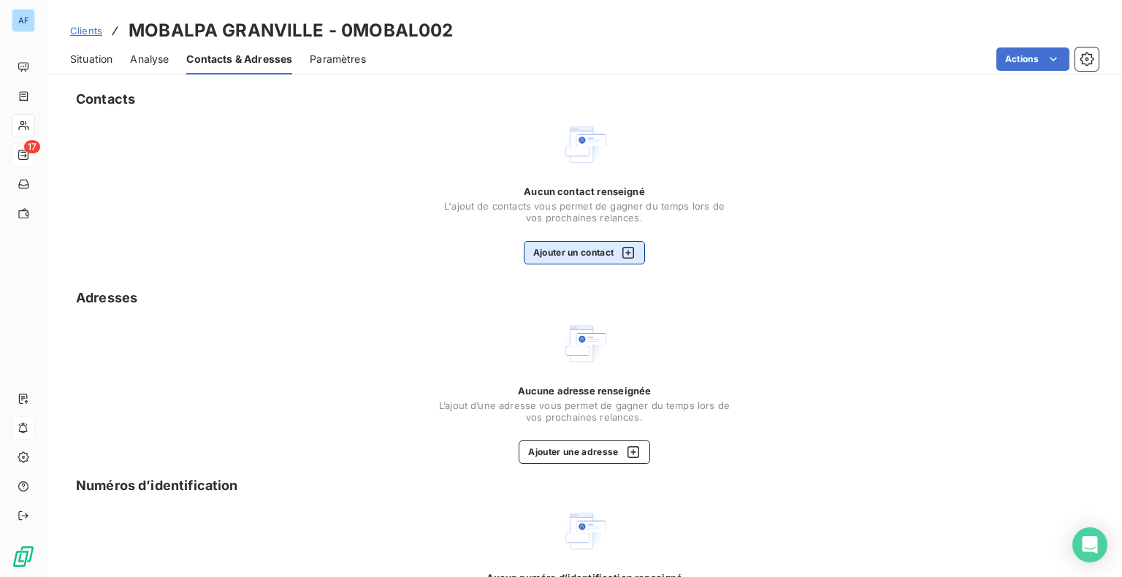
click at [614, 250] on div "button" at bounding box center [625, 253] width 22 height 15
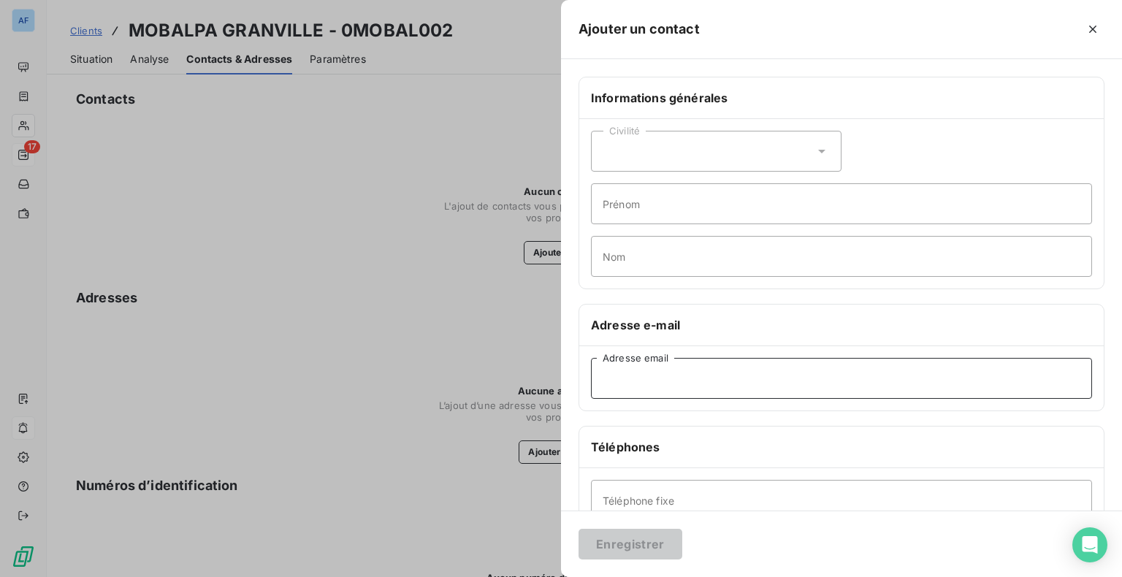
click at [688, 367] on input "Adresse email" at bounding box center [841, 378] width 501 height 41
paste input "[PERSON_NAME][EMAIL_ADDRESS][DOMAIN_NAME]"
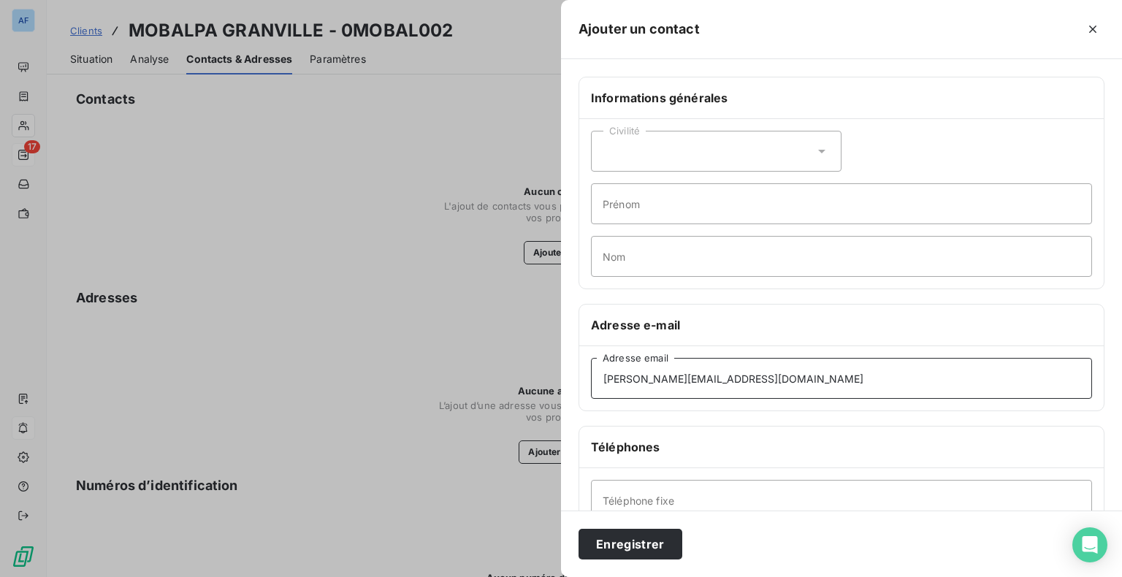
type input "[PERSON_NAME][EMAIL_ADDRESS][DOMAIN_NAME]"
click at [622, 259] on input "Nom" at bounding box center [841, 256] width 501 height 41
type input "CARLI"
click at [619, 204] on input "Prénom" at bounding box center [841, 203] width 501 height 41
type input "[PERSON_NAME]"
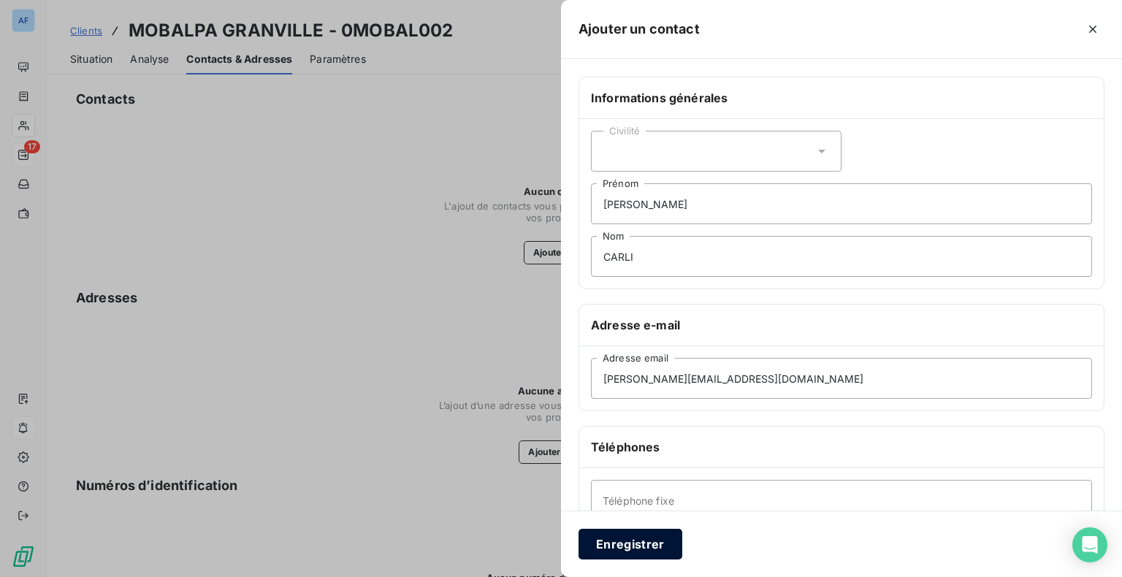
click at [645, 549] on button "Enregistrer" at bounding box center [631, 544] width 104 height 31
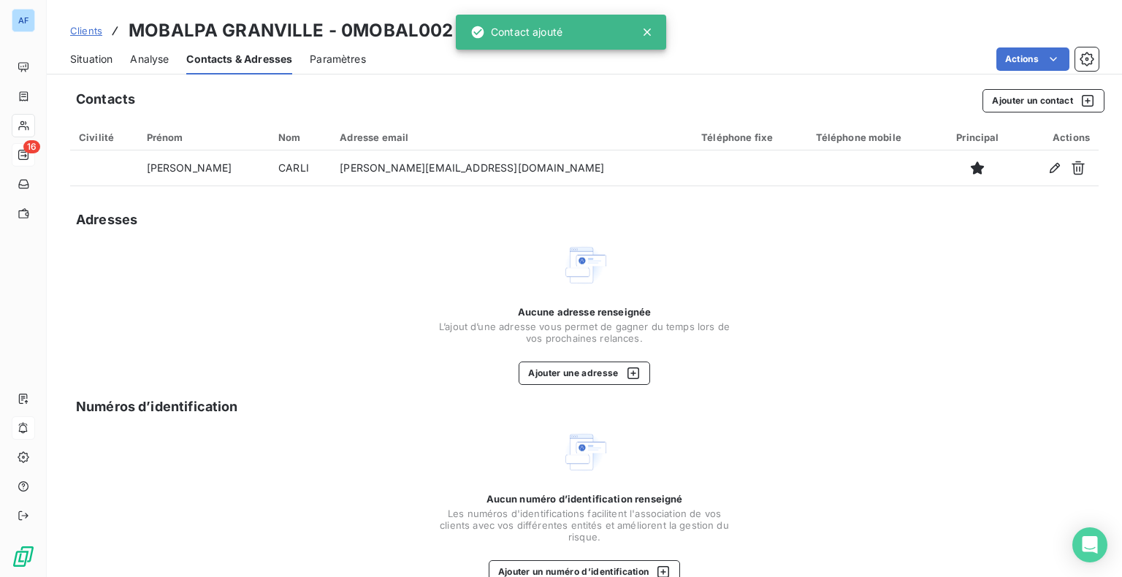
click at [1022, 274] on div "Aucune adresse renseignée L’ajout d’une adresse vous permet de gagner du temps …" at bounding box center [584, 313] width 1029 height 143
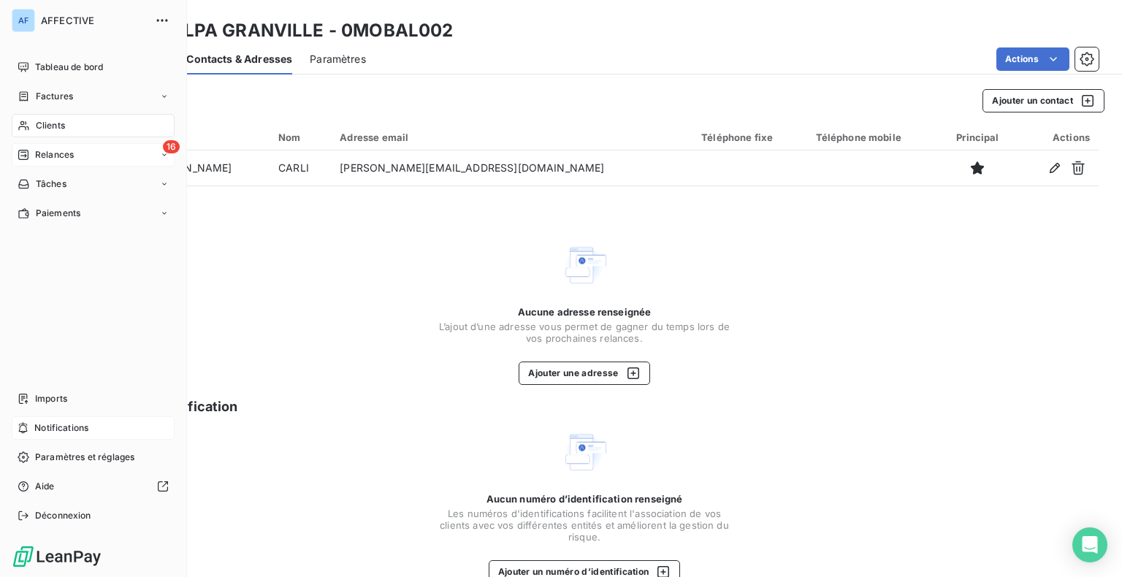
click at [44, 151] on span "Relances" at bounding box center [54, 154] width 39 height 13
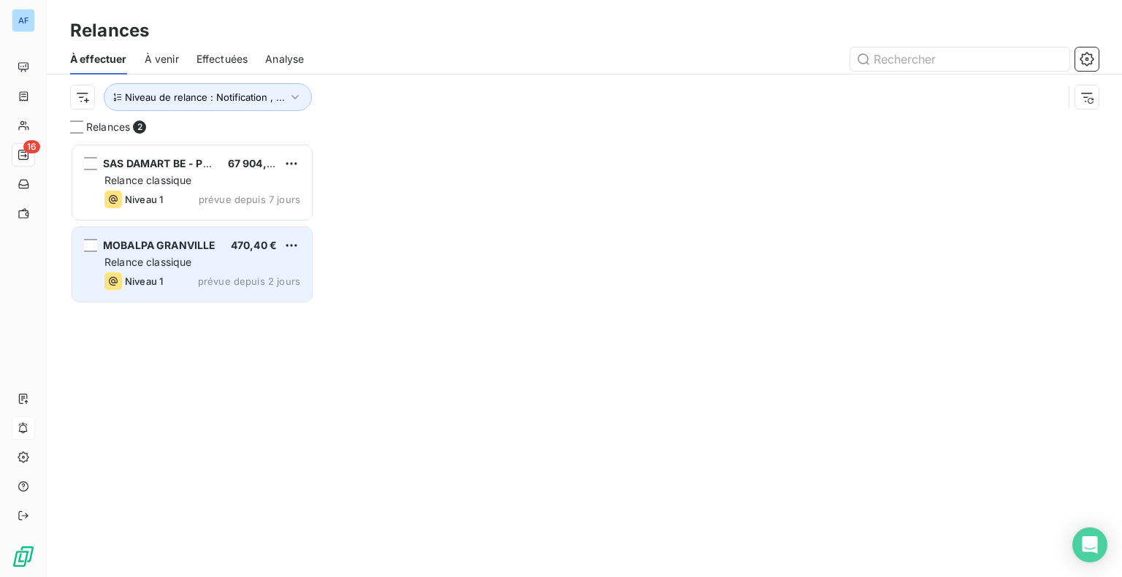
scroll to position [423, 232]
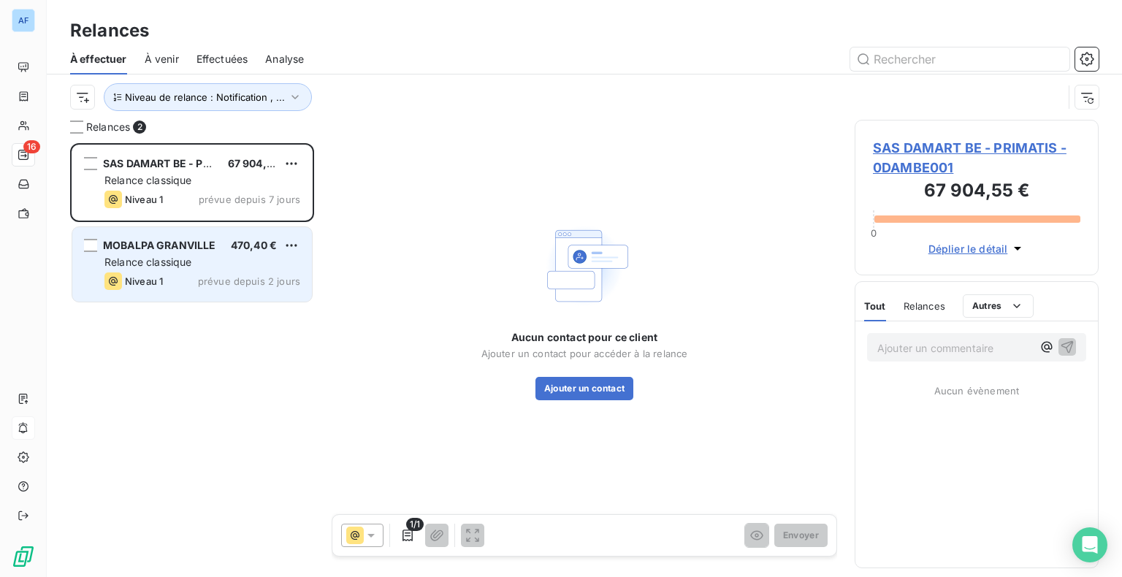
click at [203, 259] on div "Relance classique" at bounding box center [202, 262] width 196 height 15
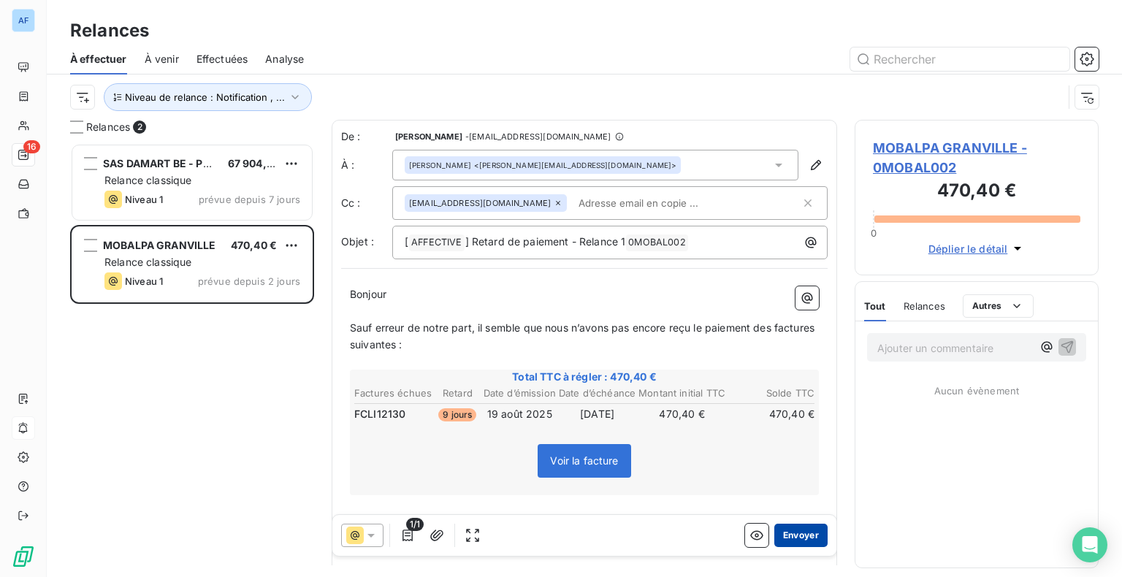
click at [793, 542] on button "Envoyer" at bounding box center [801, 535] width 53 height 23
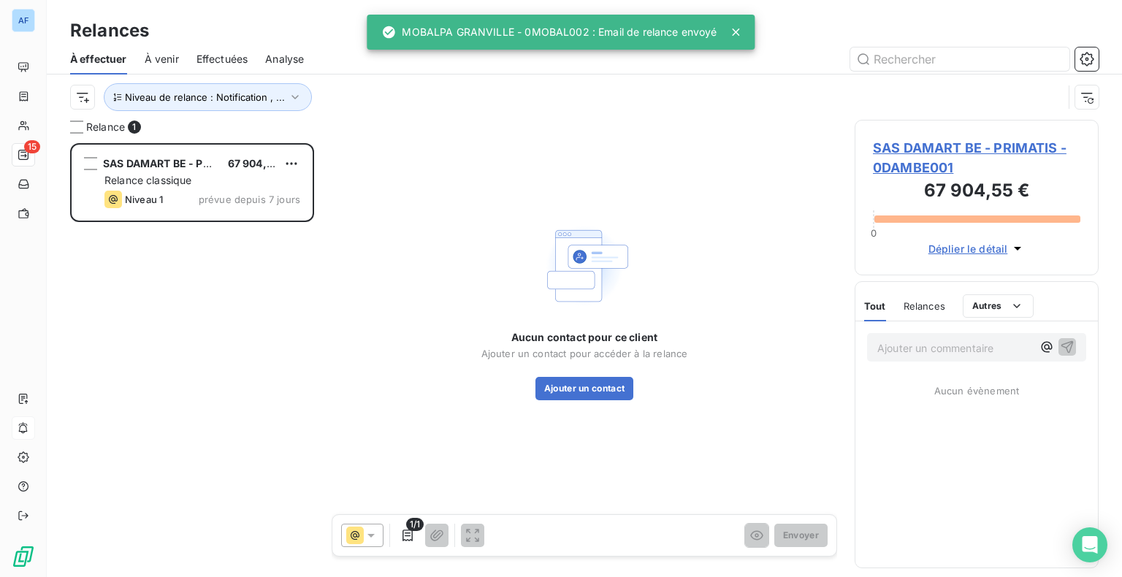
click at [946, 147] on span "SAS DAMART BE - PRIMATIS - 0DAMBE001" at bounding box center [977, 157] width 208 height 39
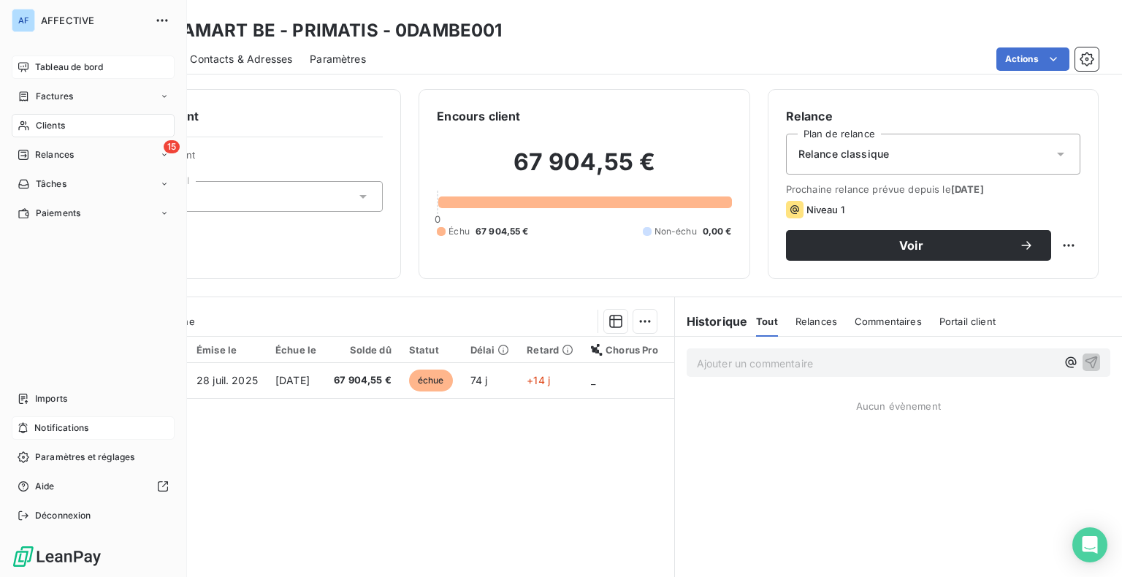
click at [60, 70] on span "Tableau de bord" at bounding box center [69, 67] width 68 height 13
